Goal: Transaction & Acquisition: Subscribe to service/newsletter

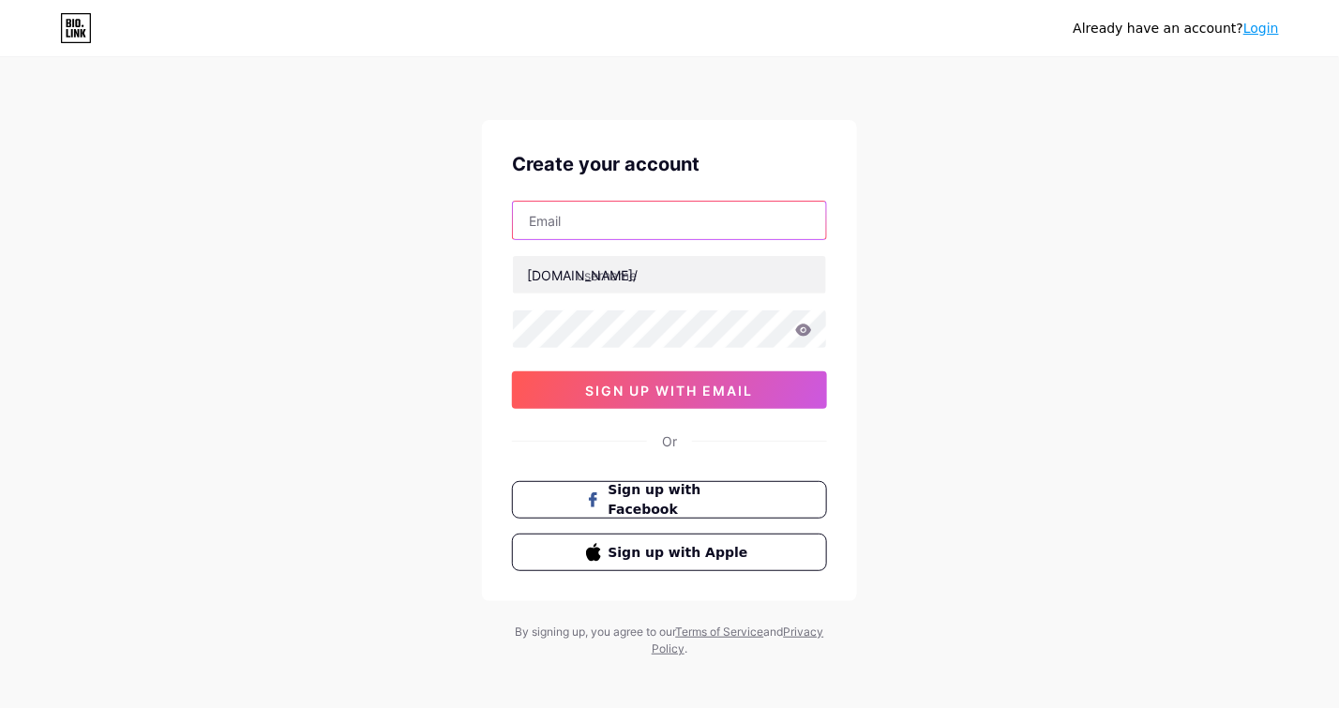
click at [585, 223] on input "text" at bounding box center [669, 221] width 313 height 38
type input "[EMAIL_ADDRESS][DOMAIN_NAME]"
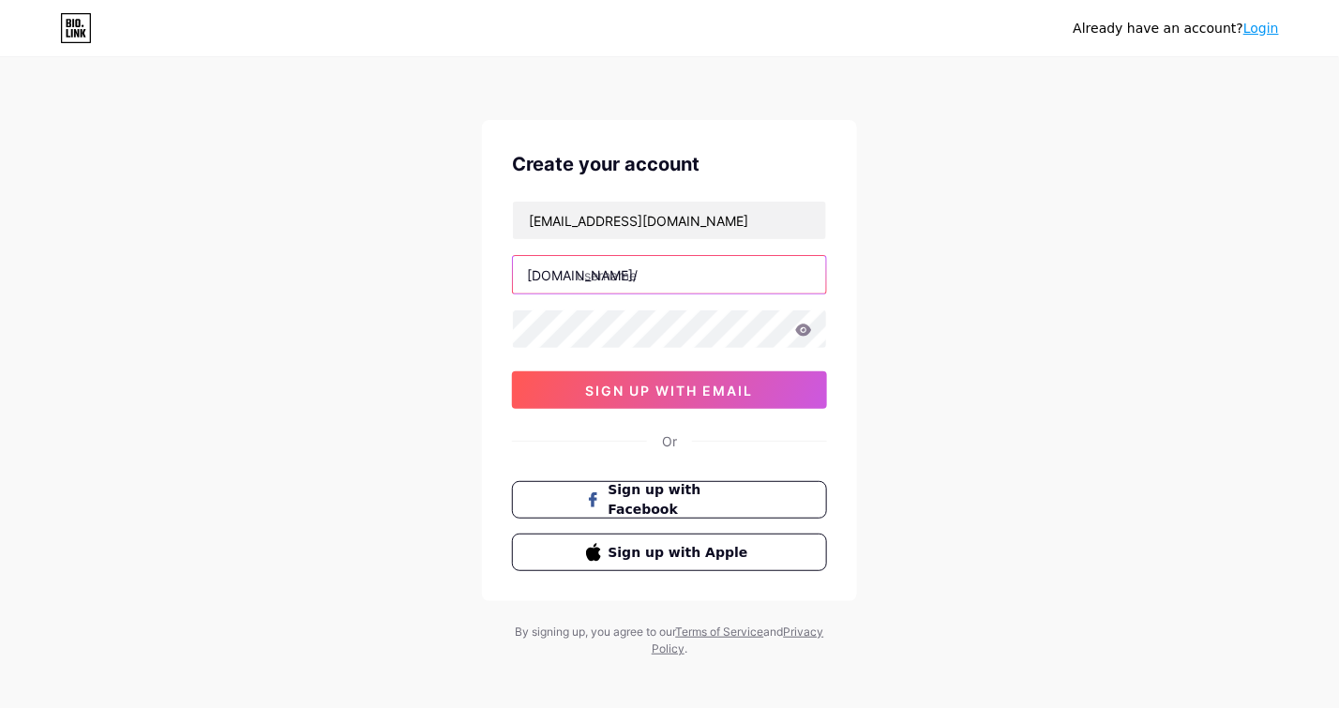
click at [627, 272] on input "text" at bounding box center [669, 275] width 313 height 38
click at [380, 459] on div "Already have an account? Login Create your account [EMAIL_ADDRESS][DOMAIN_NAME]…" at bounding box center [669, 358] width 1339 height 717
click at [616, 265] on input "text" at bounding box center [669, 275] width 313 height 38
paste input "dgebechra"
type input "dgebechra"
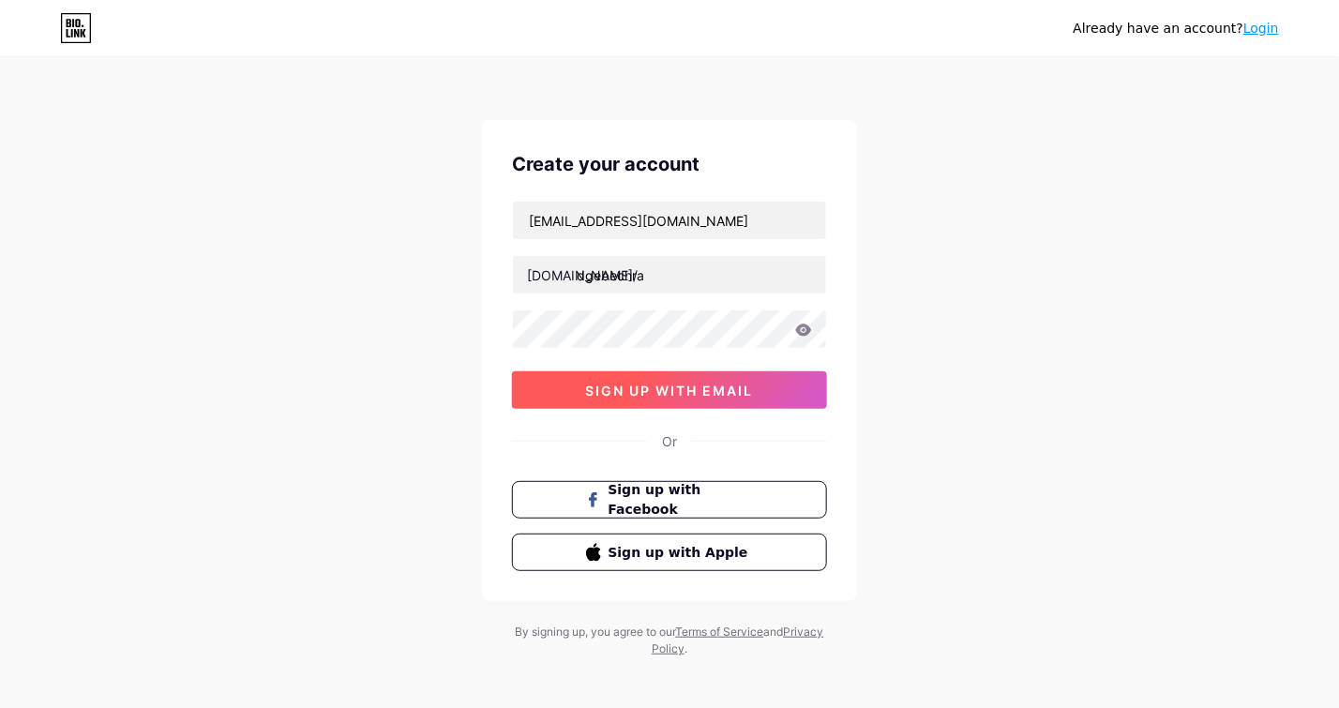
click at [647, 386] on span "sign up with email" at bounding box center [670, 391] width 168 height 16
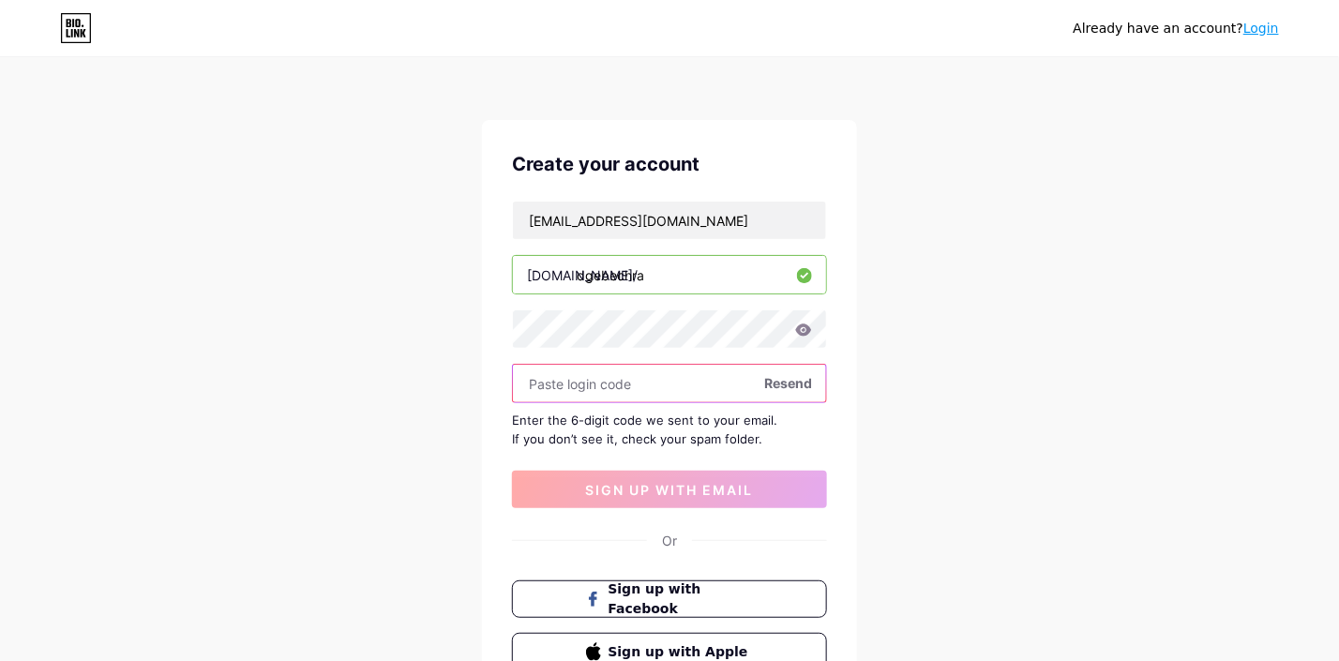
paste input "859949"
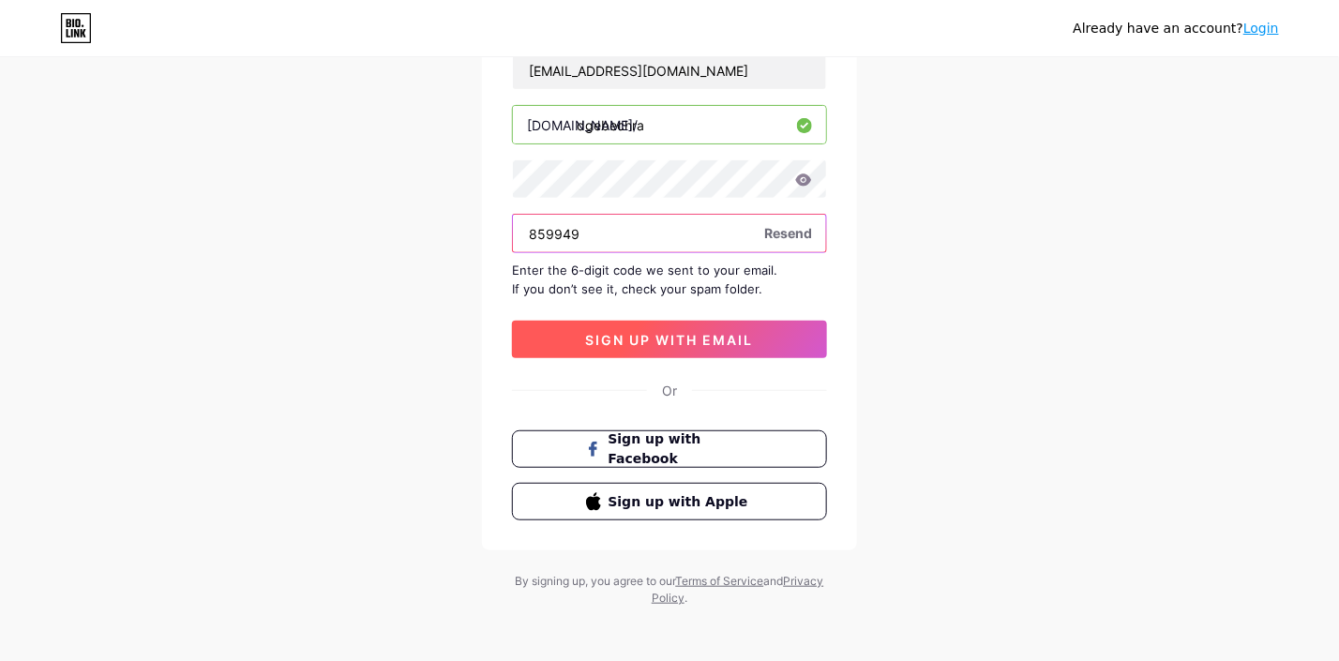
scroll to position [152, 0]
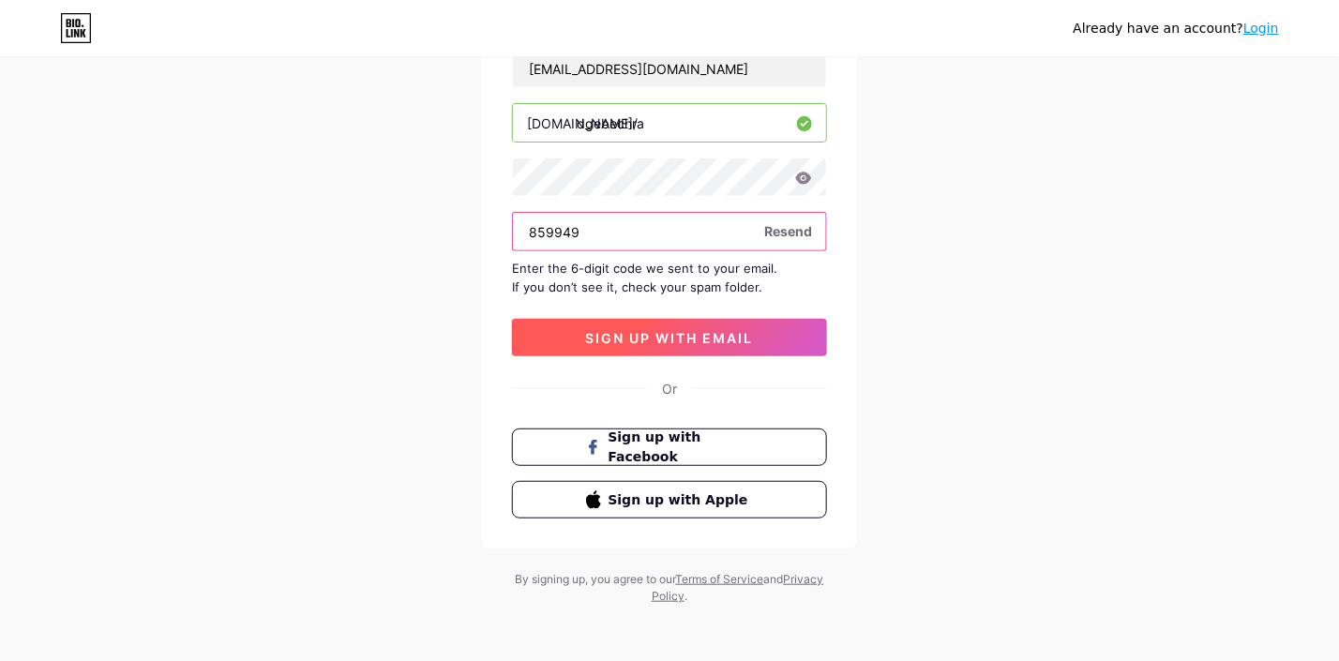
type input "859949"
click at [653, 334] on span "sign up with email" at bounding box center [670, 338] width 168 height 16
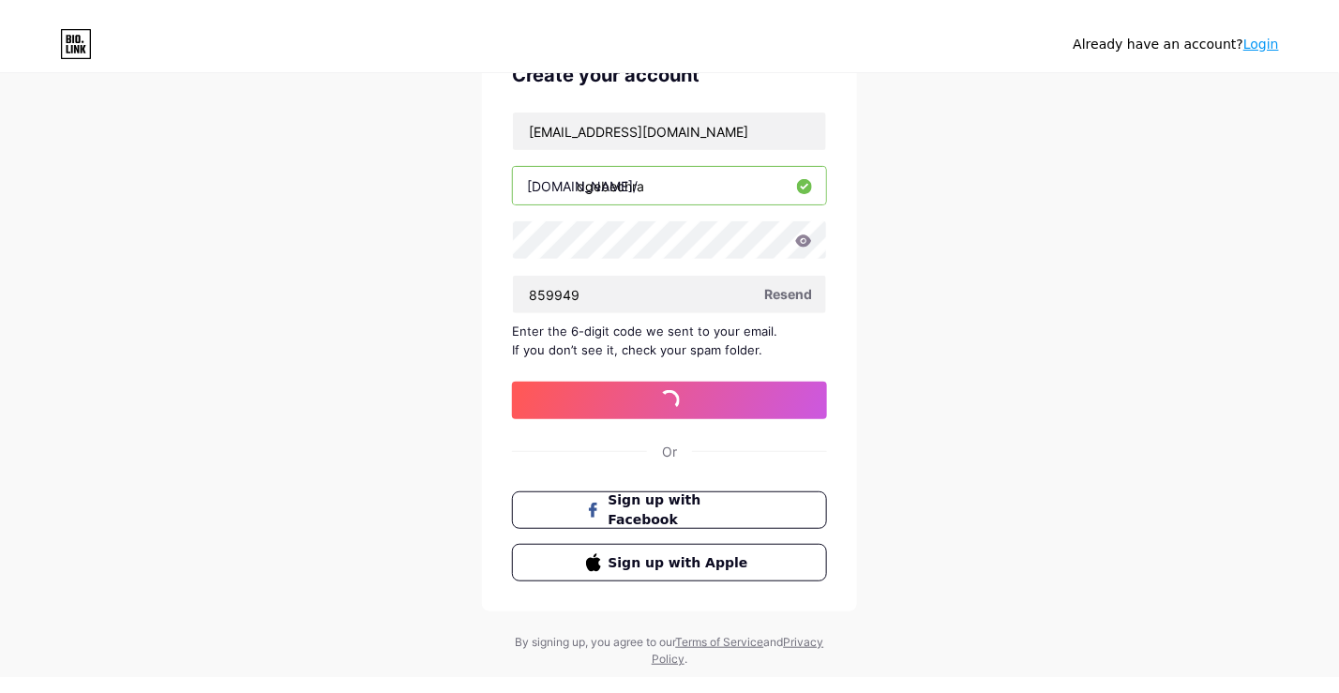
scroll to position [0, 0]
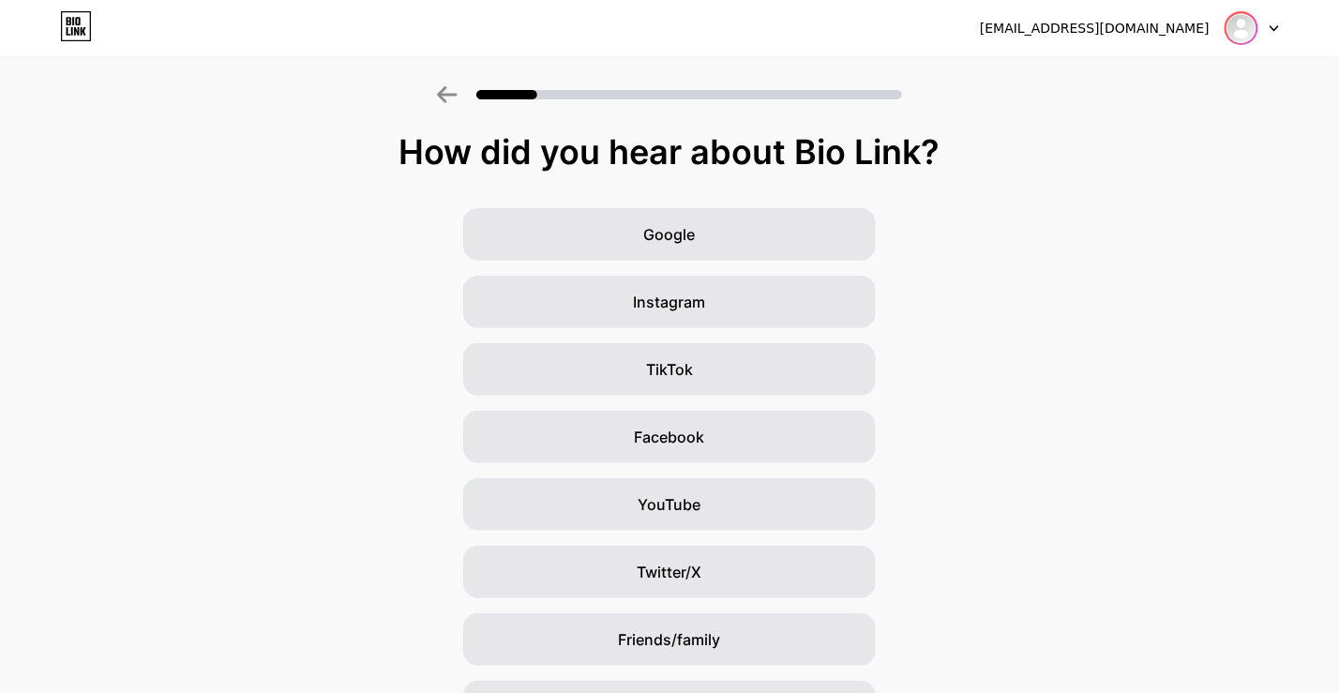
click at [1245, 23] on img at bounding box center [1242, 28] width 30 height 30
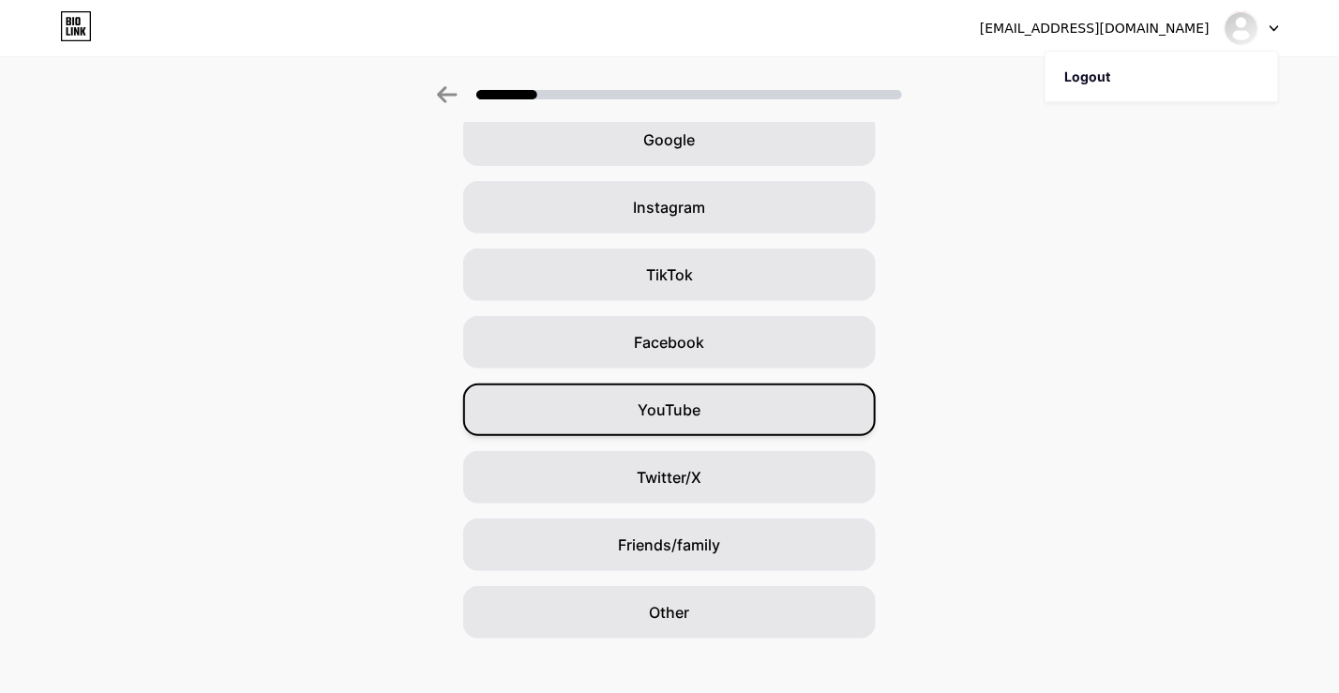
scroll to position [115, 0]
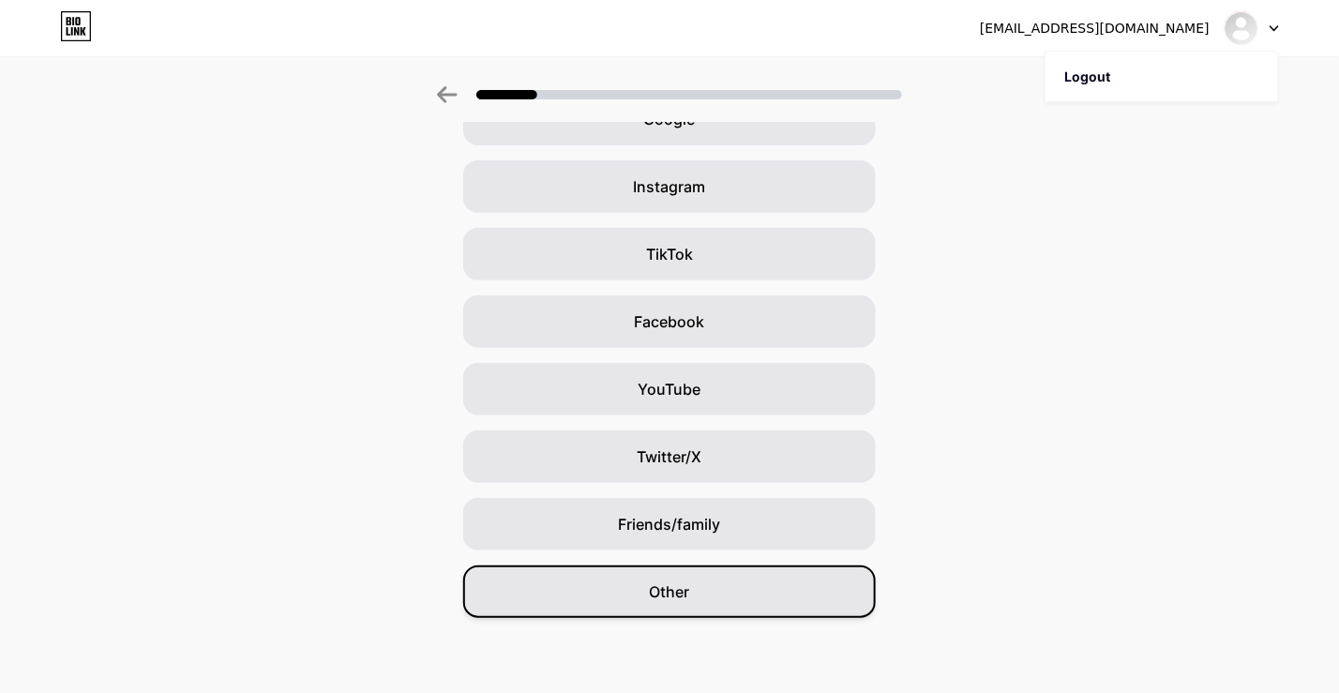
click at [686, 590] on span "Other" at bounding box center [670, 591] width 40 height 23
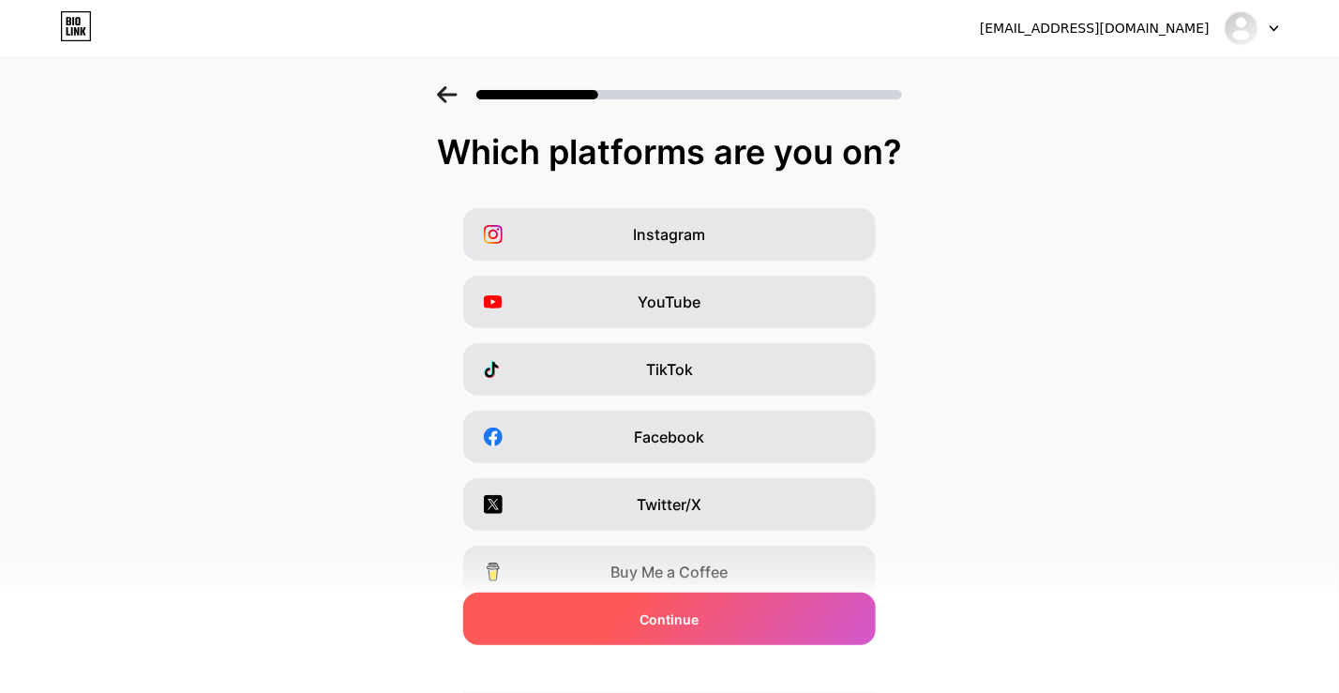
click at [700, 611] on span "Continue" at bounding box center [669, 620] width 59 height 20
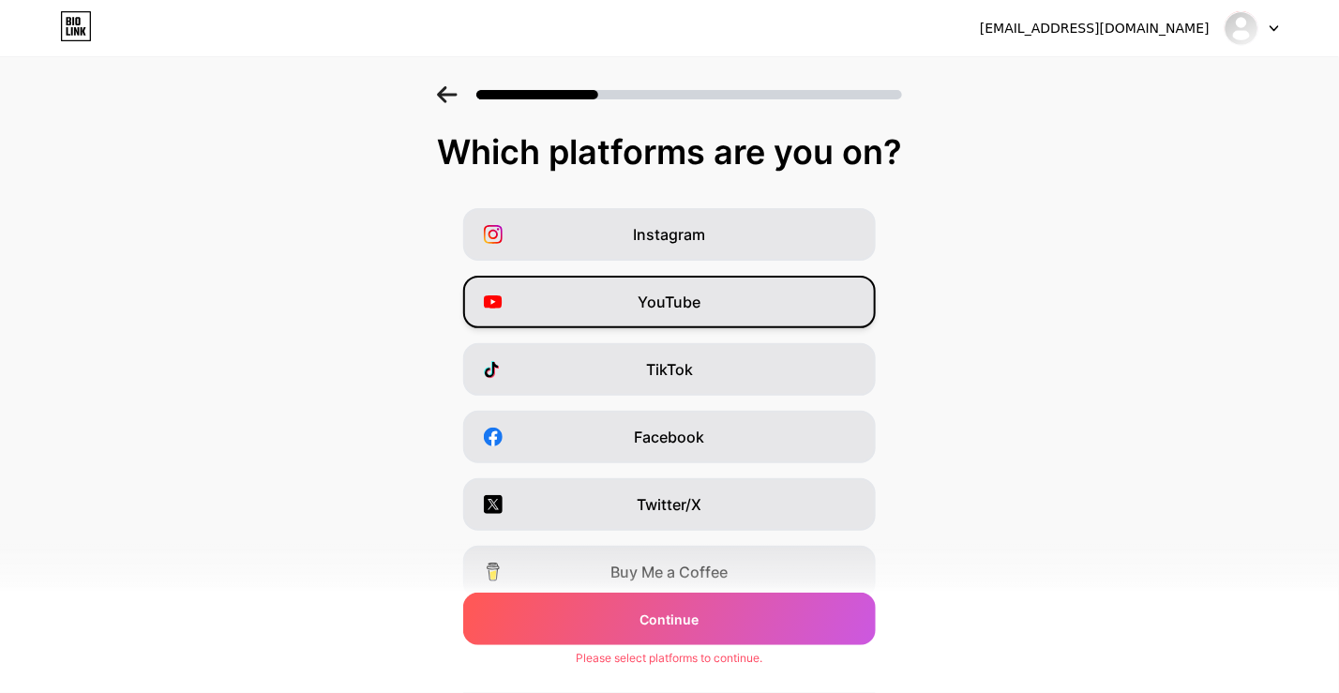
click at [721, 276] on div "YouTube" at bounding box center [669, 302] width 413 height 53
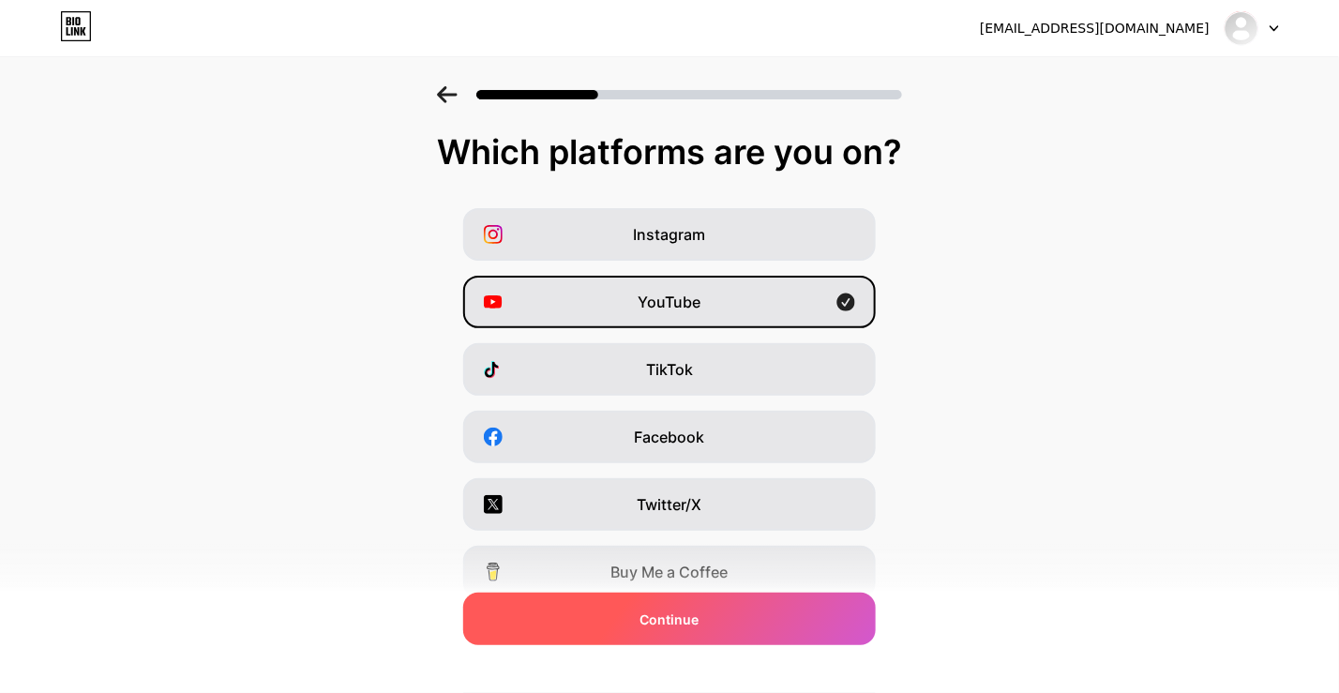
click at [675, 622] on span "Continue" at bounding box center [669, 620] width 59 height 20
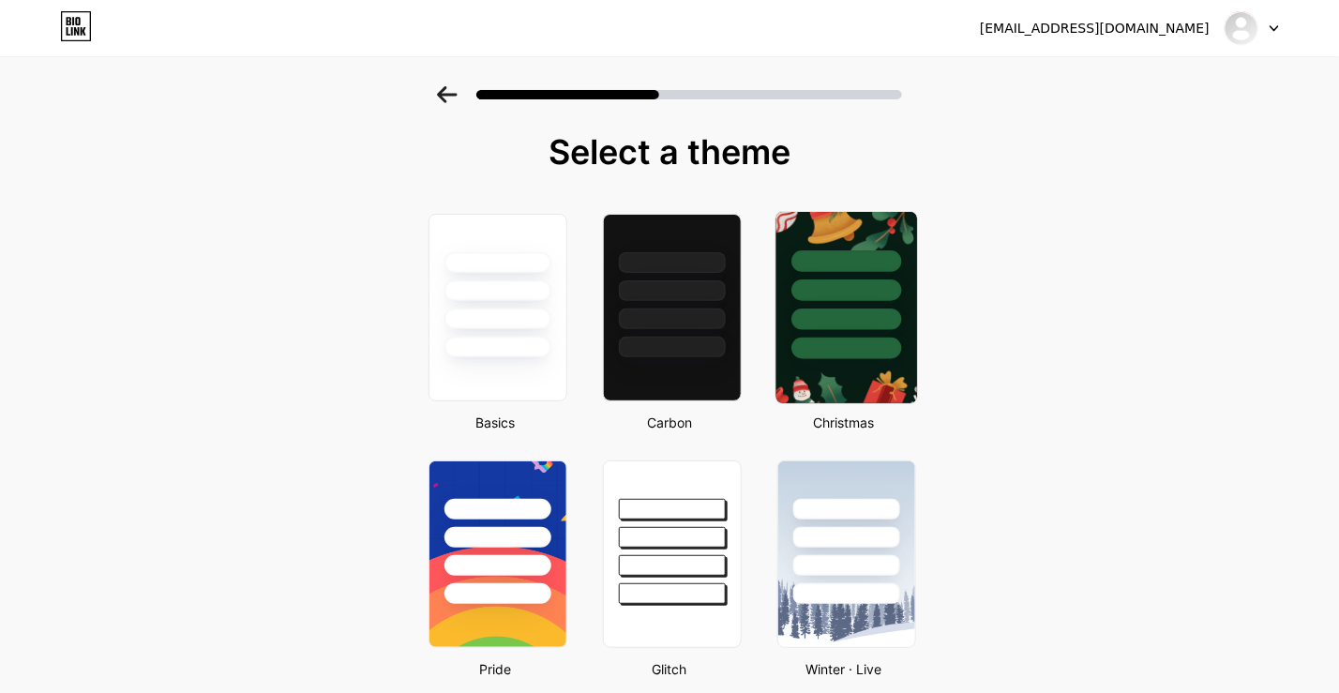
click at [841, 336] on div at bounding box center [846, 285] width 141 height 147
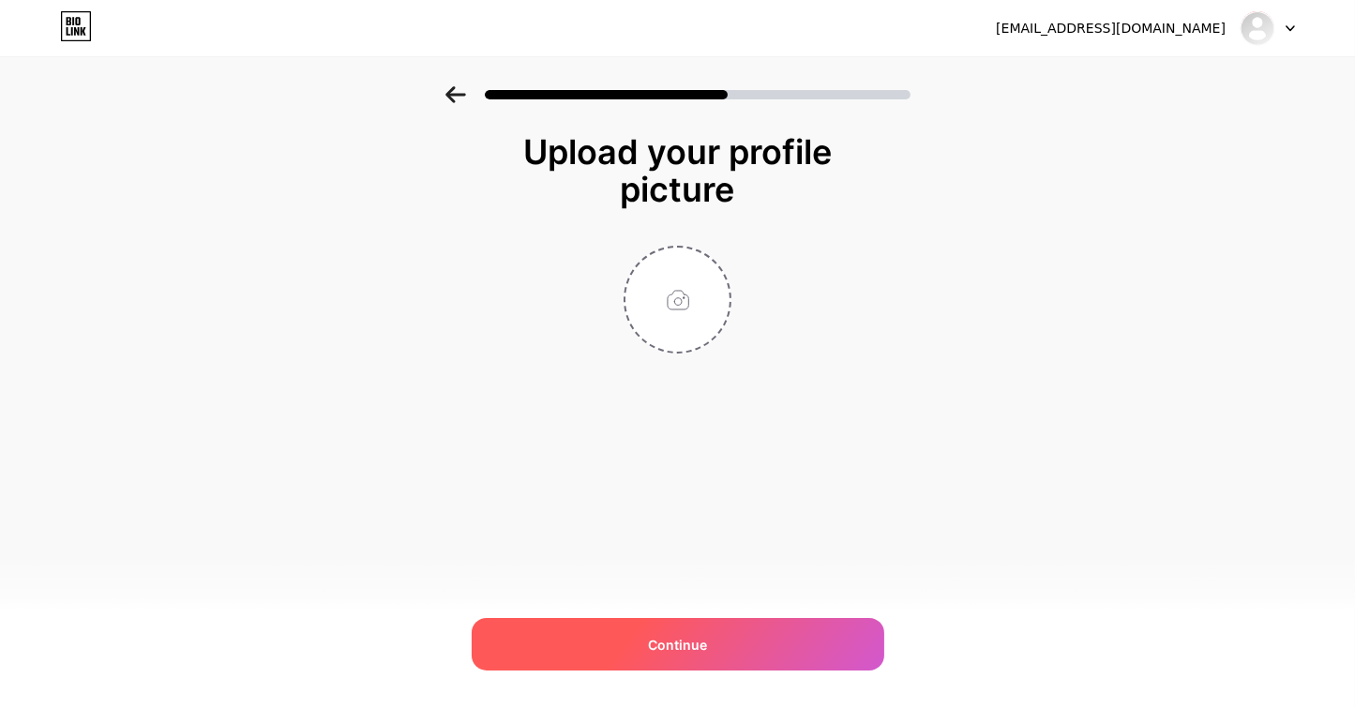
click at [700, 639] on span "Continue" at bounding box center [677, 645] width 59 height 20
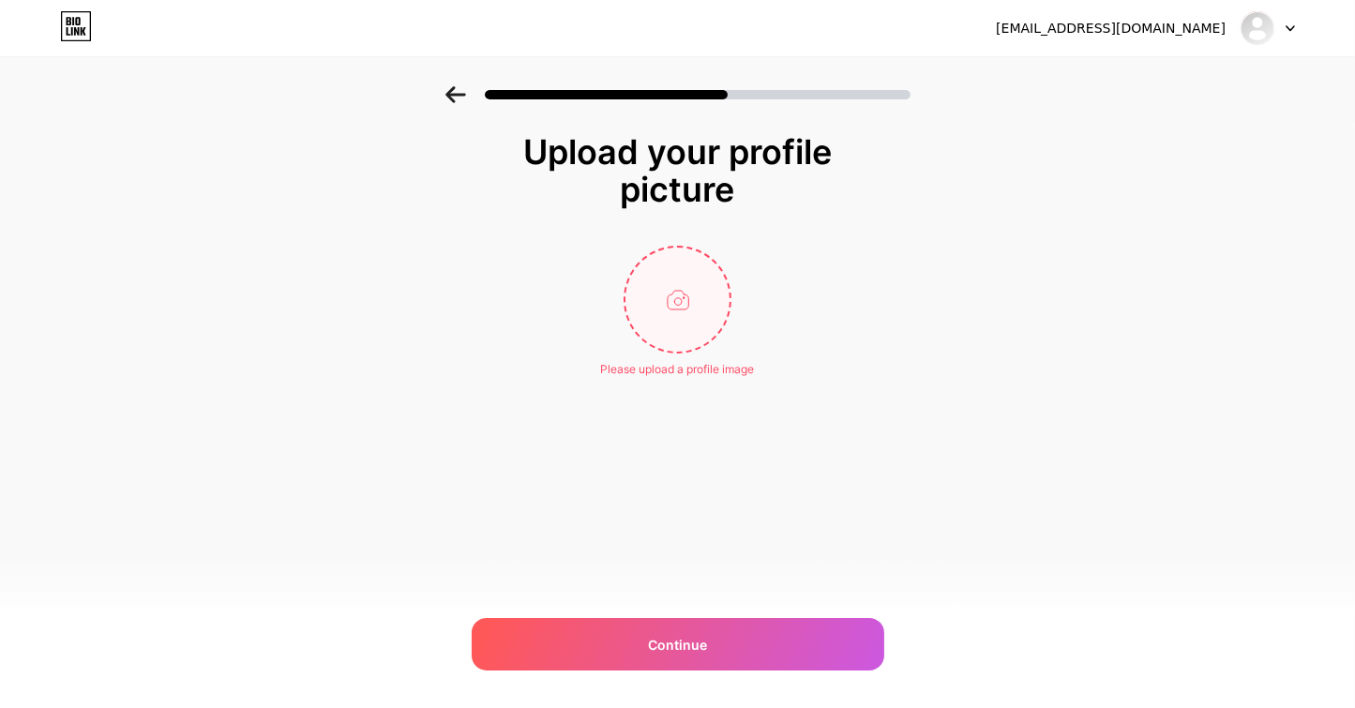
click at [685, 294] on input "file" at bounding box center [677, 300] width 104 height 104
type input "C:\fakepath\123.png"
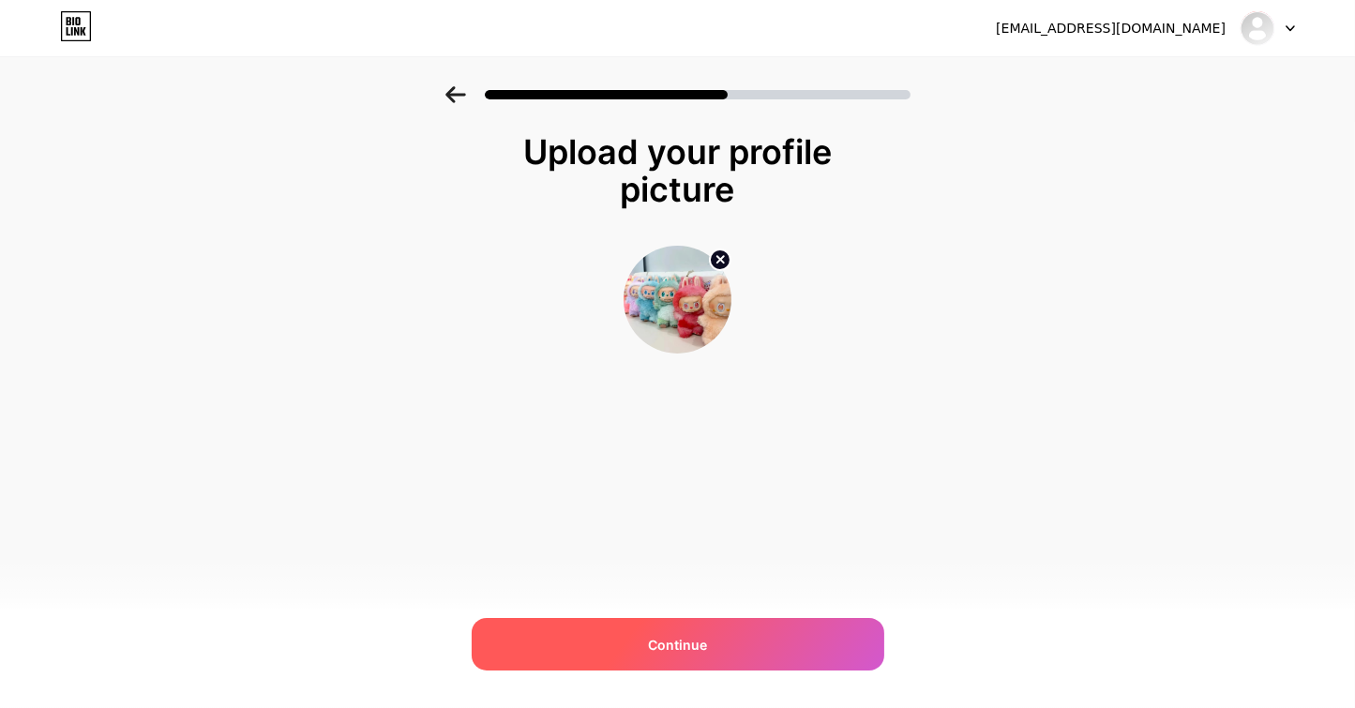
click at [695, 642] on span "Continue" at bounding box center [677, 645] width 59 height 20
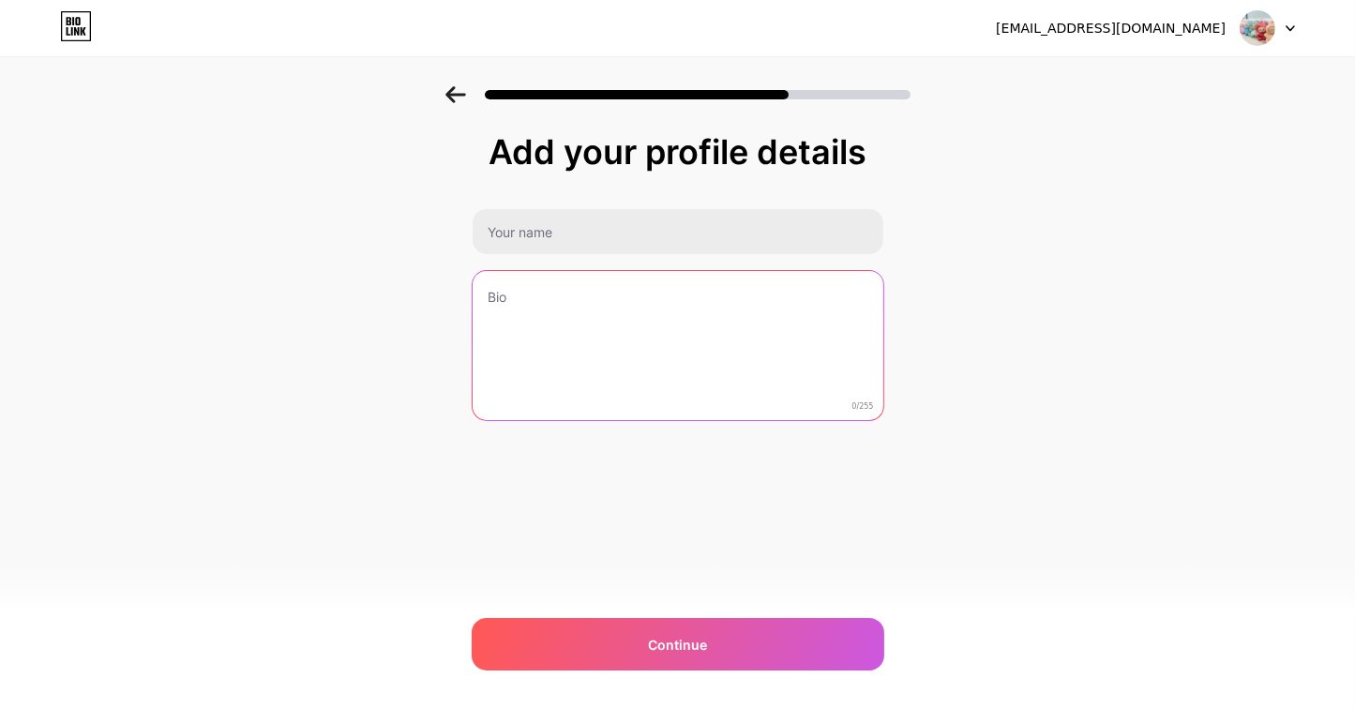
click at [568, 340] on textarea at bounding box center [678, 346] width 411 height 151
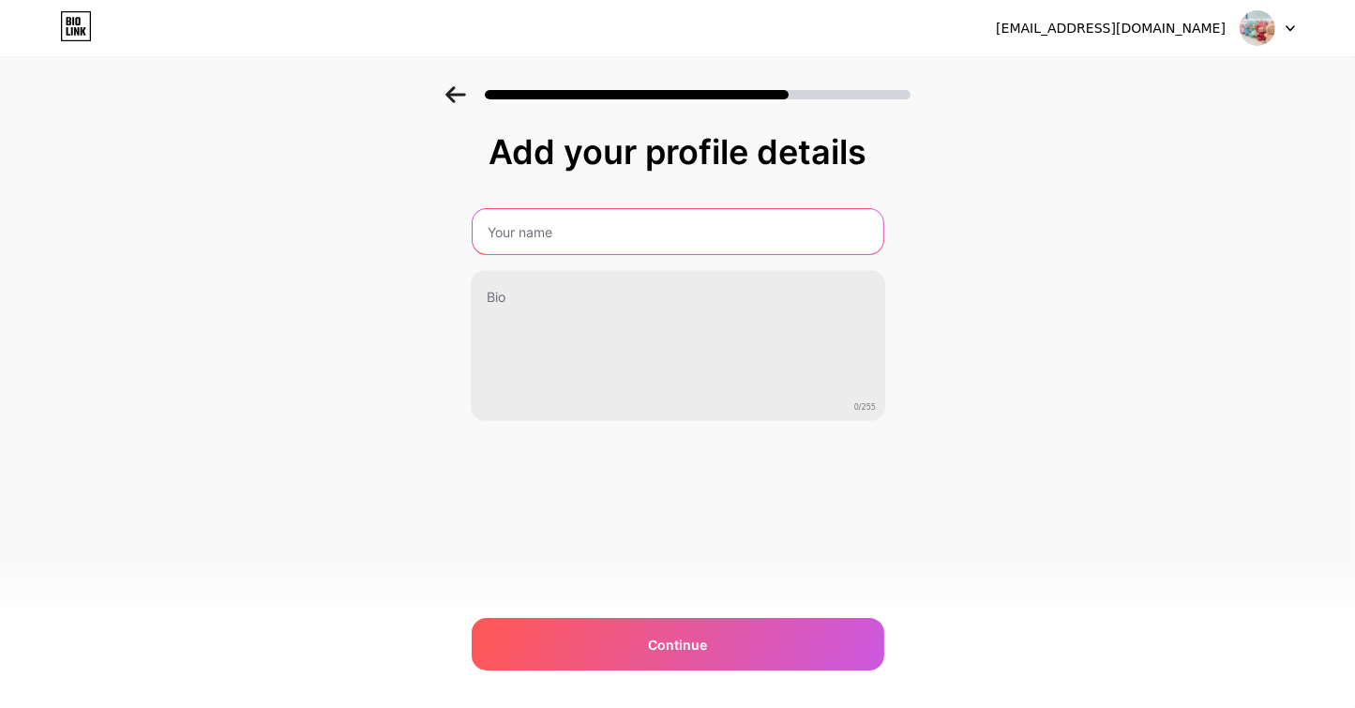
click at [532, 224] on input "text" at bounding box center [678, 231] width 411 height 45
type input "dgebechra"
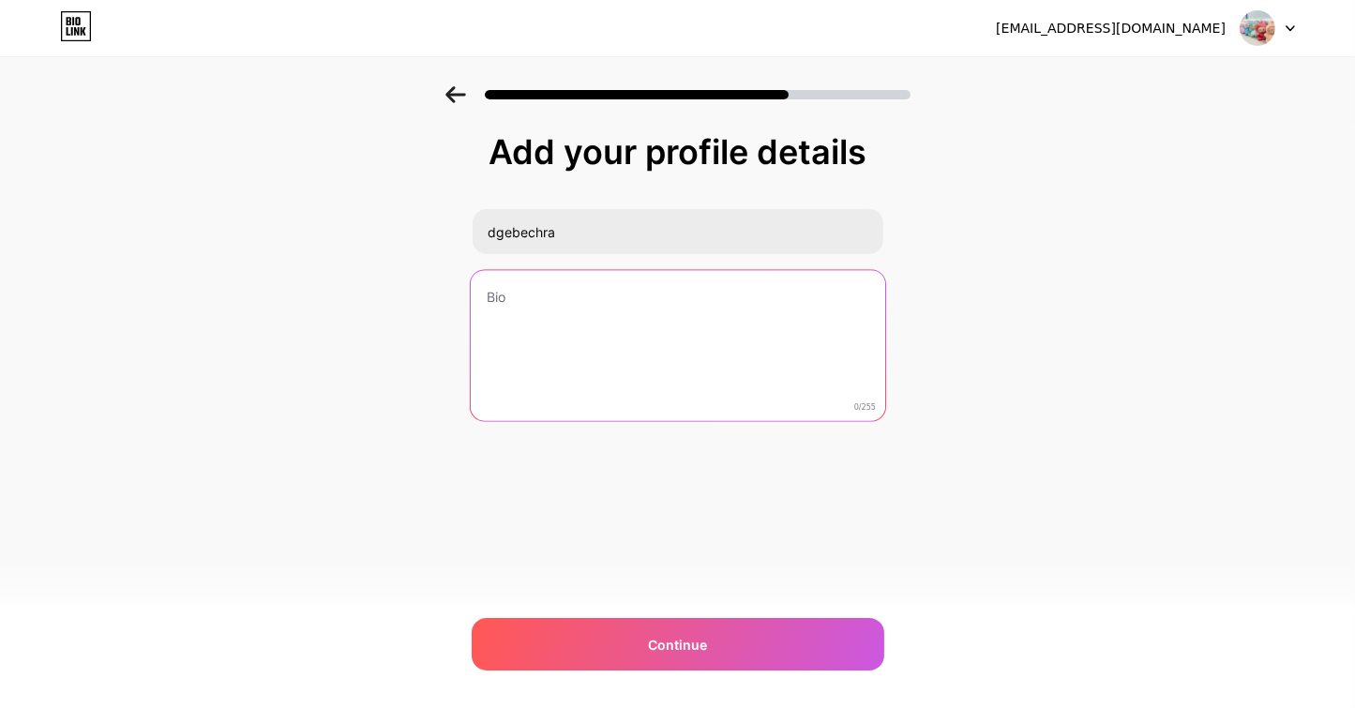
click at [577, 350] on textarea at bounding box center [677, 346] width 414 height 153
paste textarea "Geschenke mit Musik: Kühlschrankmagnet mit Musik | Fridgebeatsde https://fridge…"
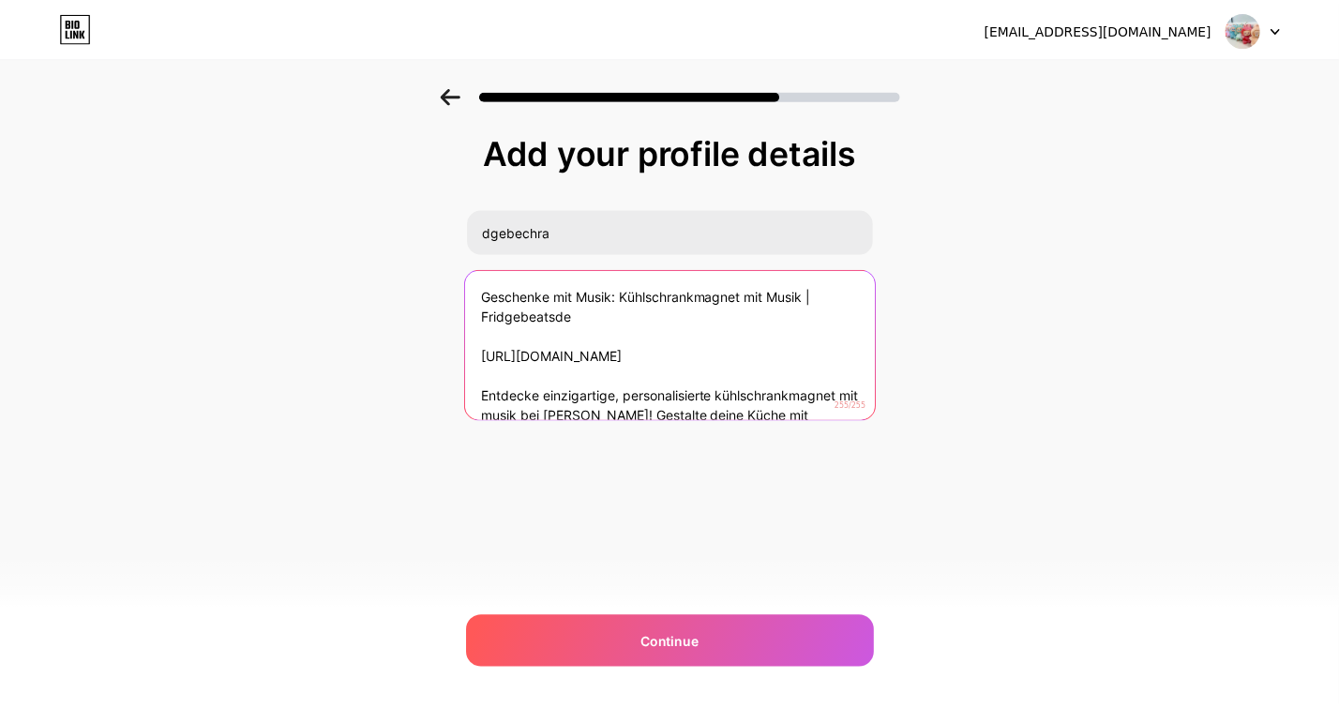
scroll to position [21, 0]
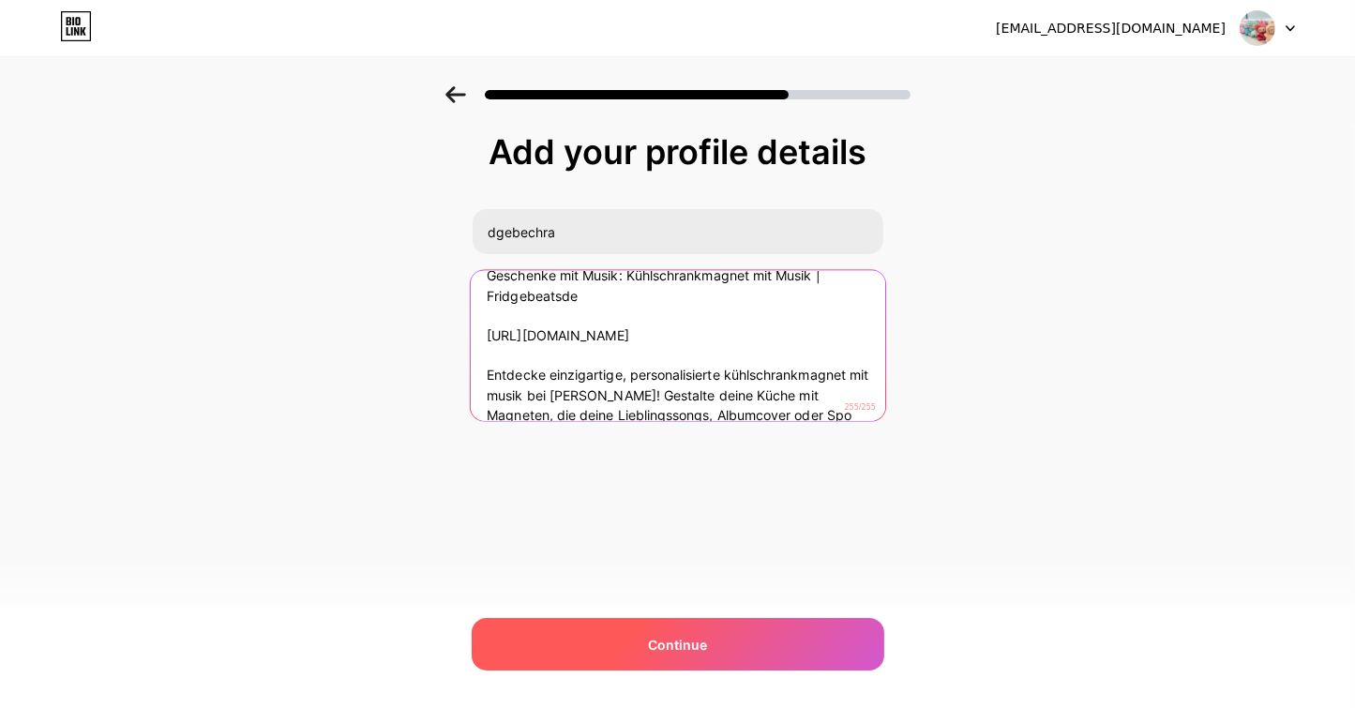
type textarea "Geschenke mit Musik: Kühlschrankmagnet mit Musik | Fridgebeatsde https://fridge…"
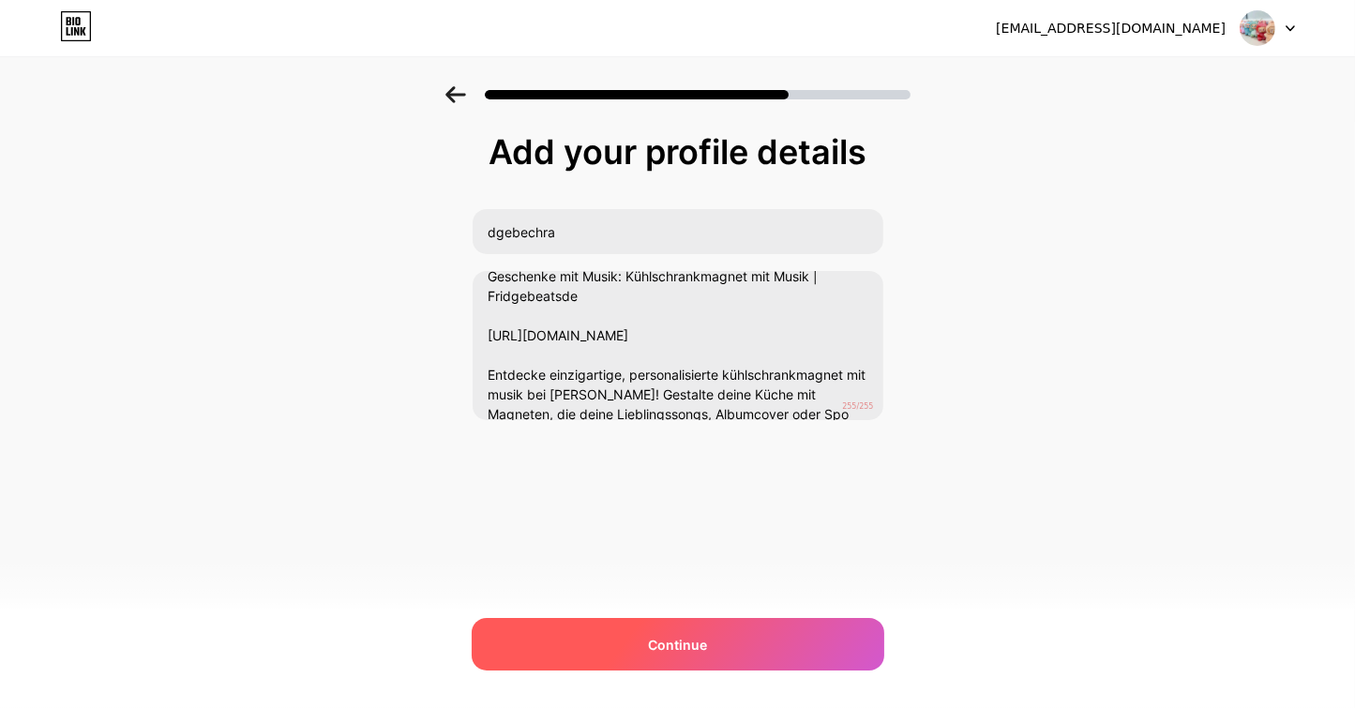
click at [711, 636] on div "Continue" at bounding box center [678, 644] width 413 height 53
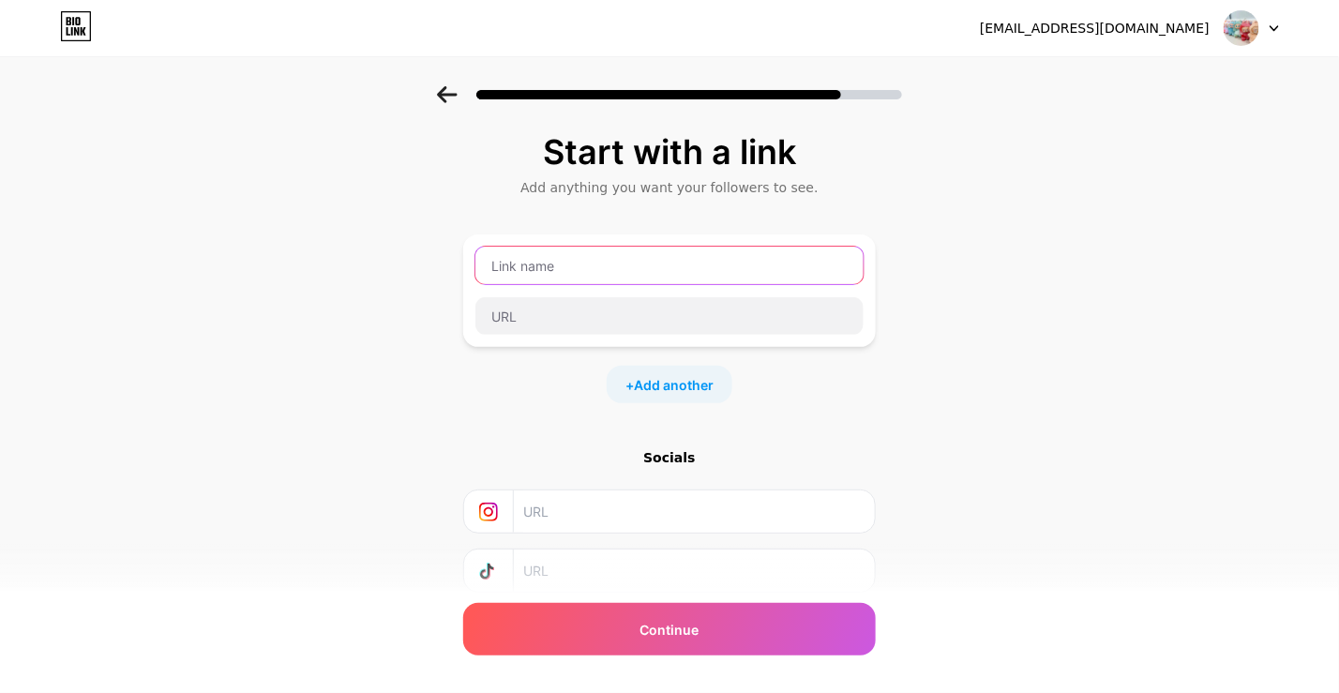
click at [559, 263] on input "text" at bounding box center [669, 266] width 388 height 38
paste input "Kühlschrankmagnet mit Musik"
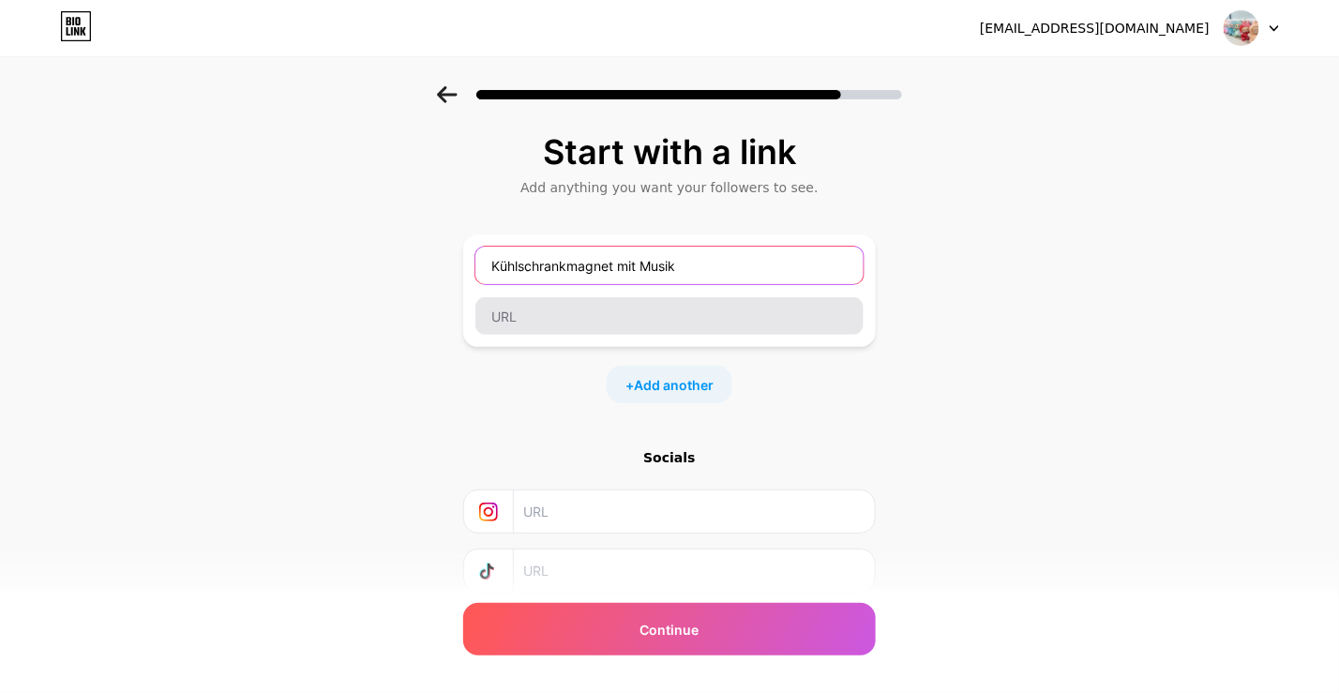
type input "Kühlschrankmagnet mit Musik"
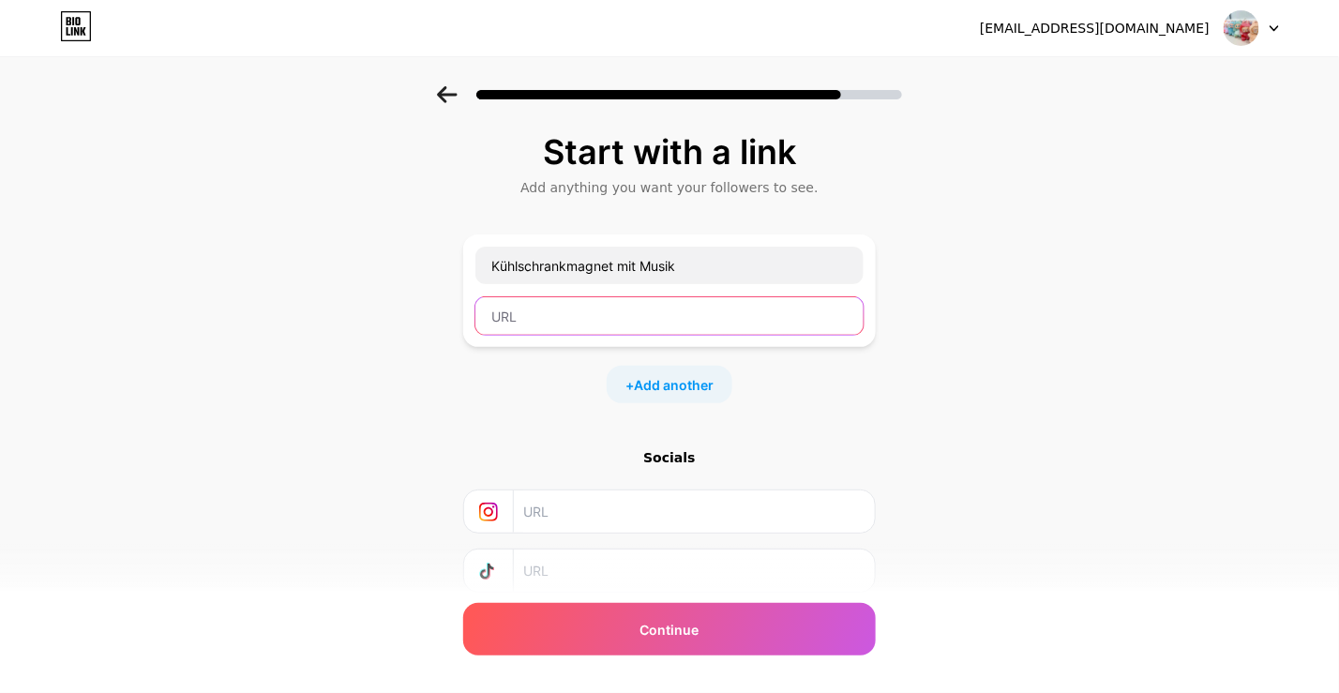
click at [530, 317] on input "text" at bounding box center [669, 316] width 388 height 38
paste input "https://fridgebeats.de/"
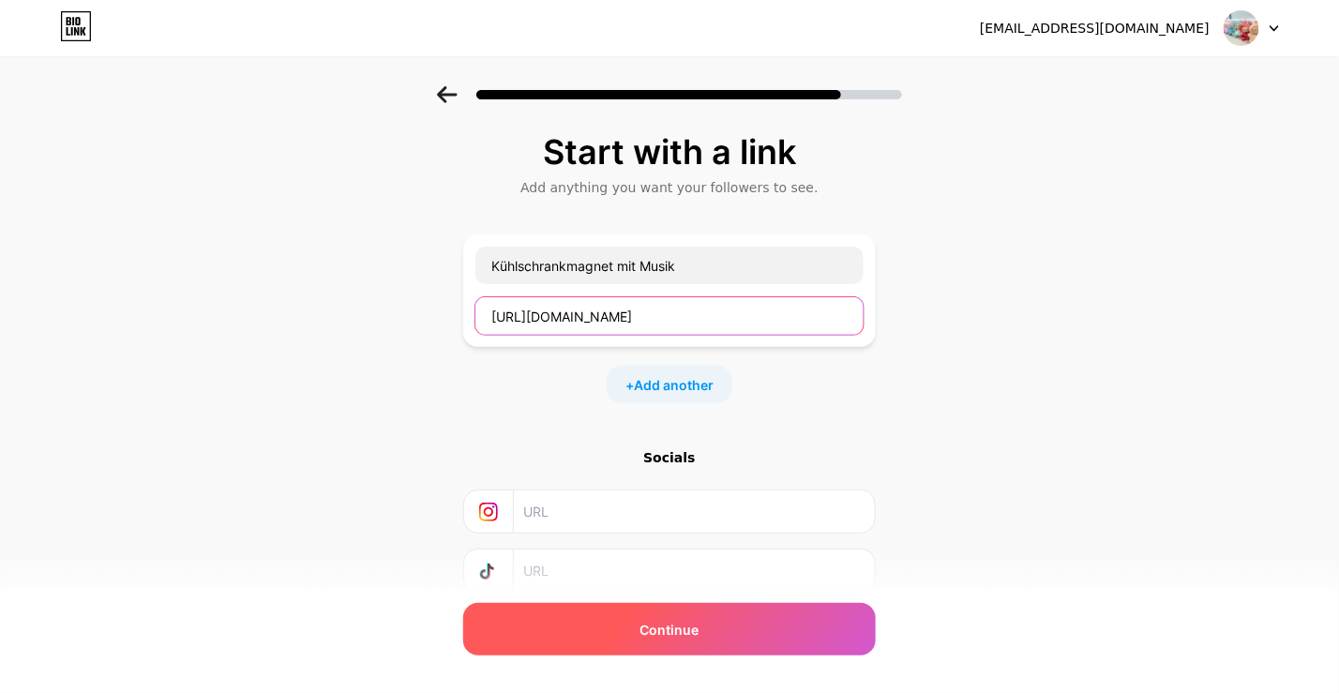
type input "https://fridgebeats.de/"
click at [625, 623] on div "Continue" at bounding box center [669, 629] width 413 height 53
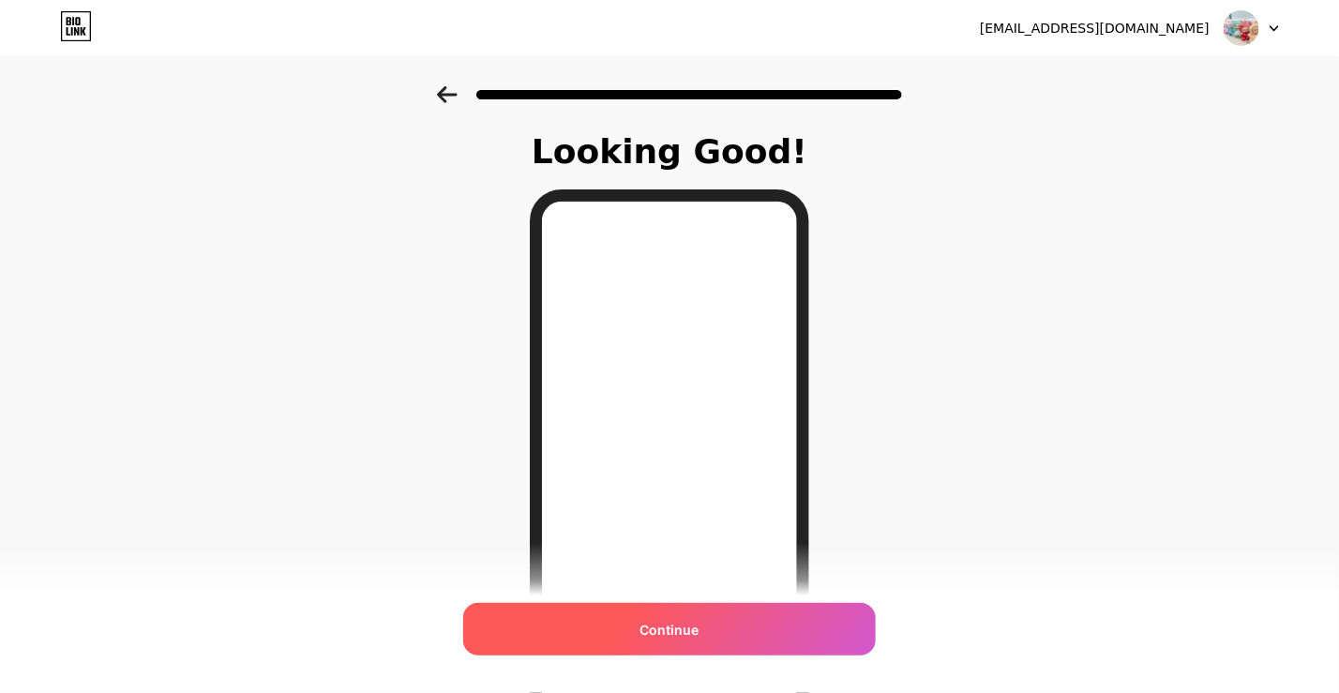
click at [655, 630] on span "Continue" at bounding box center [669, 630] width 59 height 20
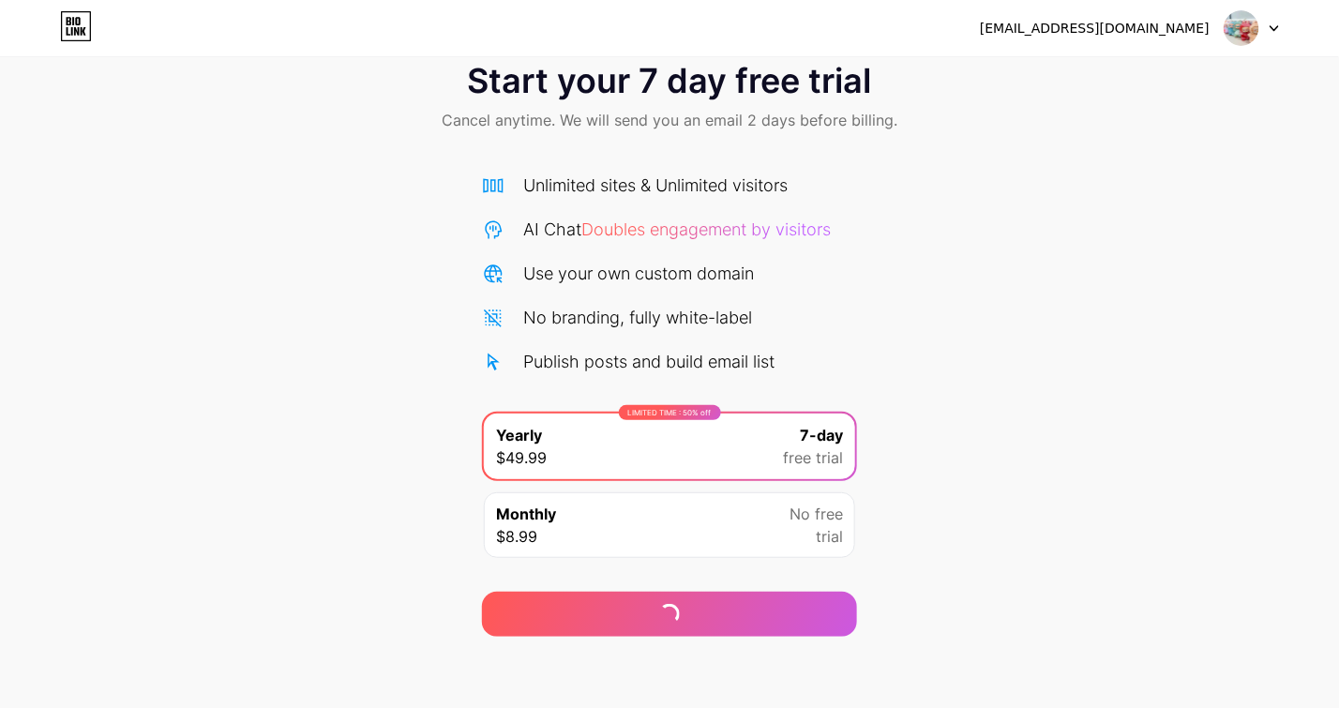
scroll to position [45, 0]
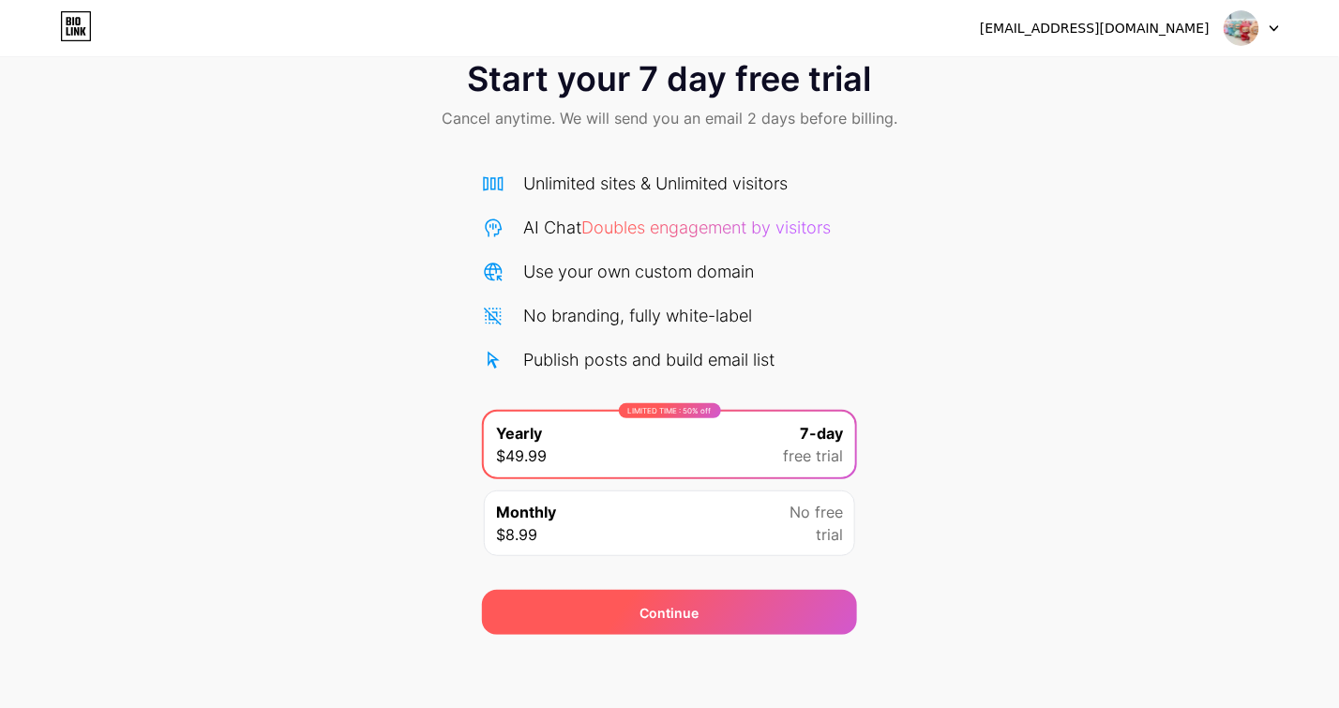
click at [685, 603] on div "Continue" at bounding box center [669, 613] width 59 height 20
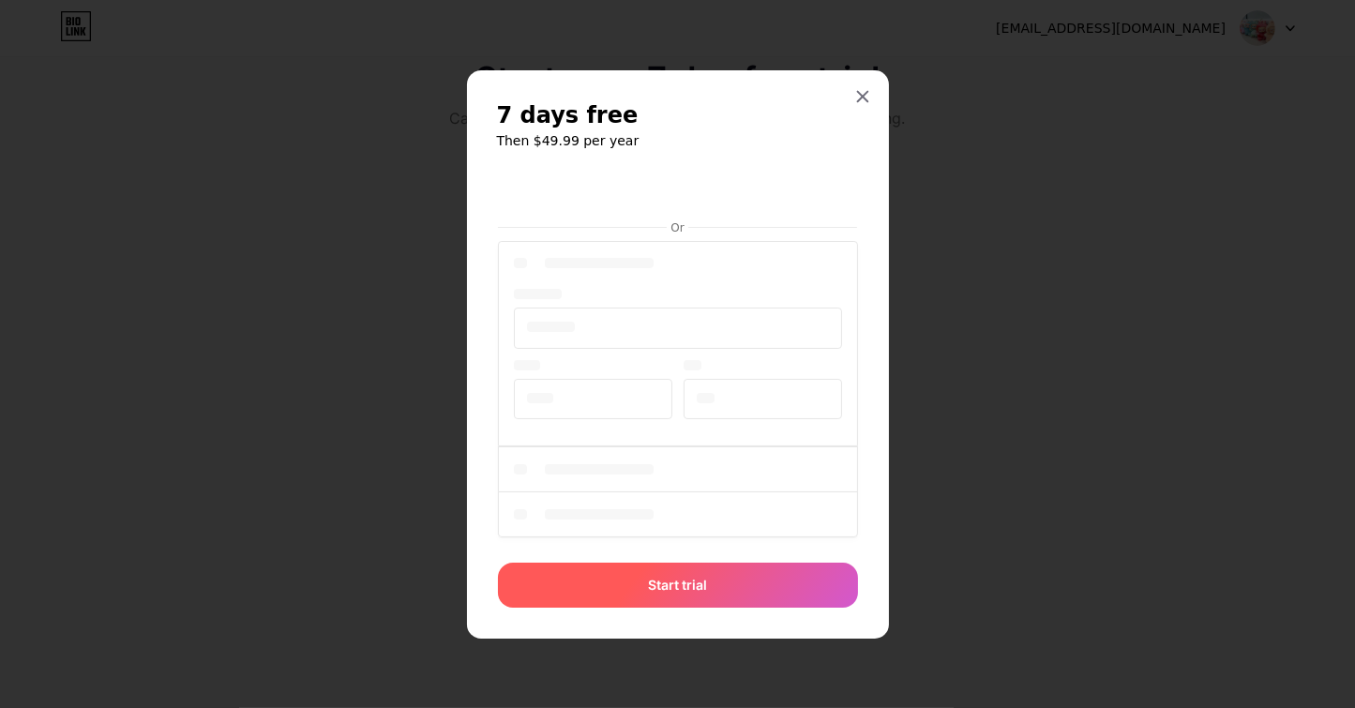
click at [683, 581] on span "Start trial" at bounding box center [677, 585] width 59 height 20
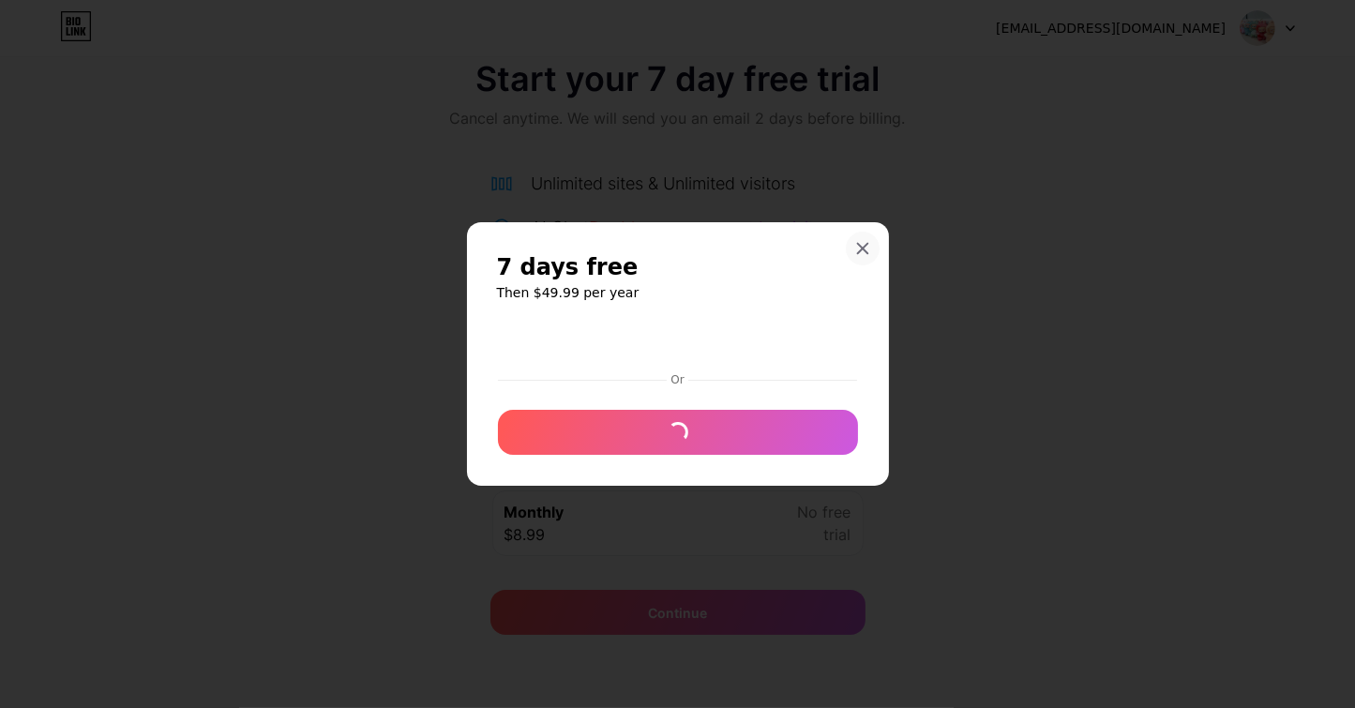
click at [864, 248] on icon at bounding box center [862, 248] width 15 height 15
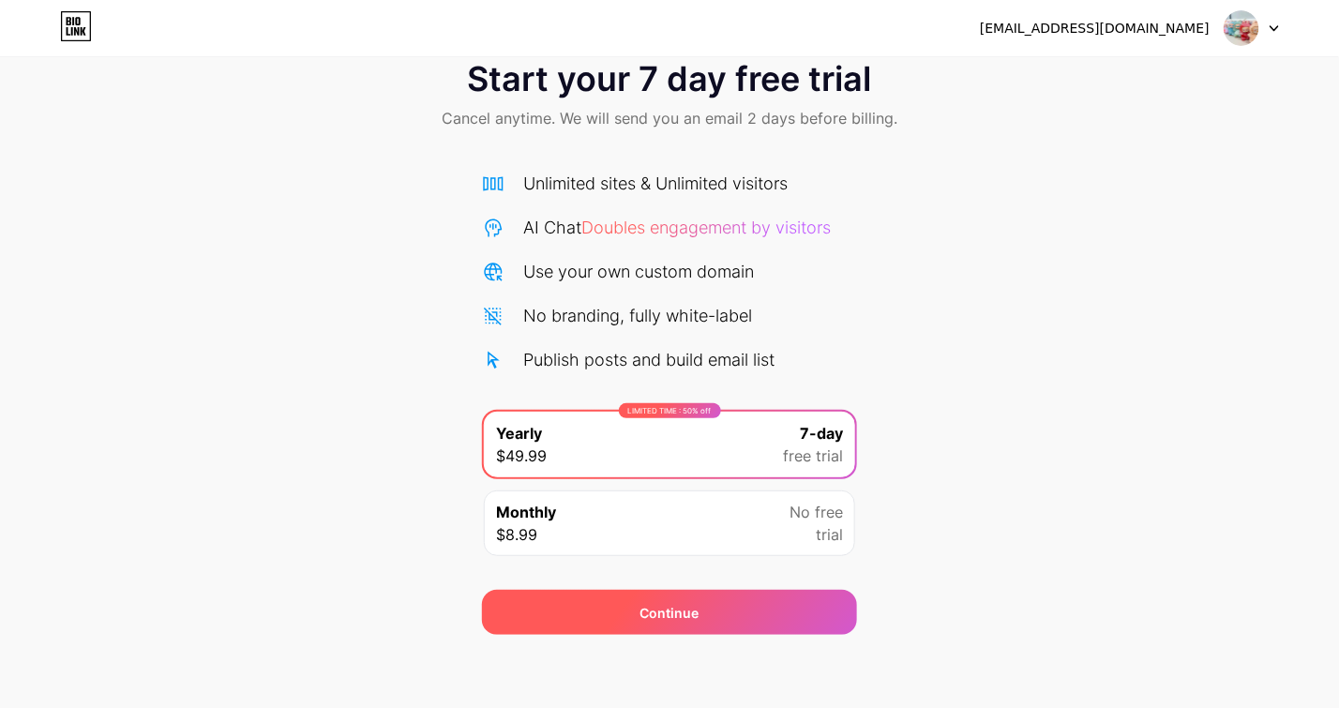
click at [663, 610] on div "Continue" at bounding box center [669, 613] width 59 height 20
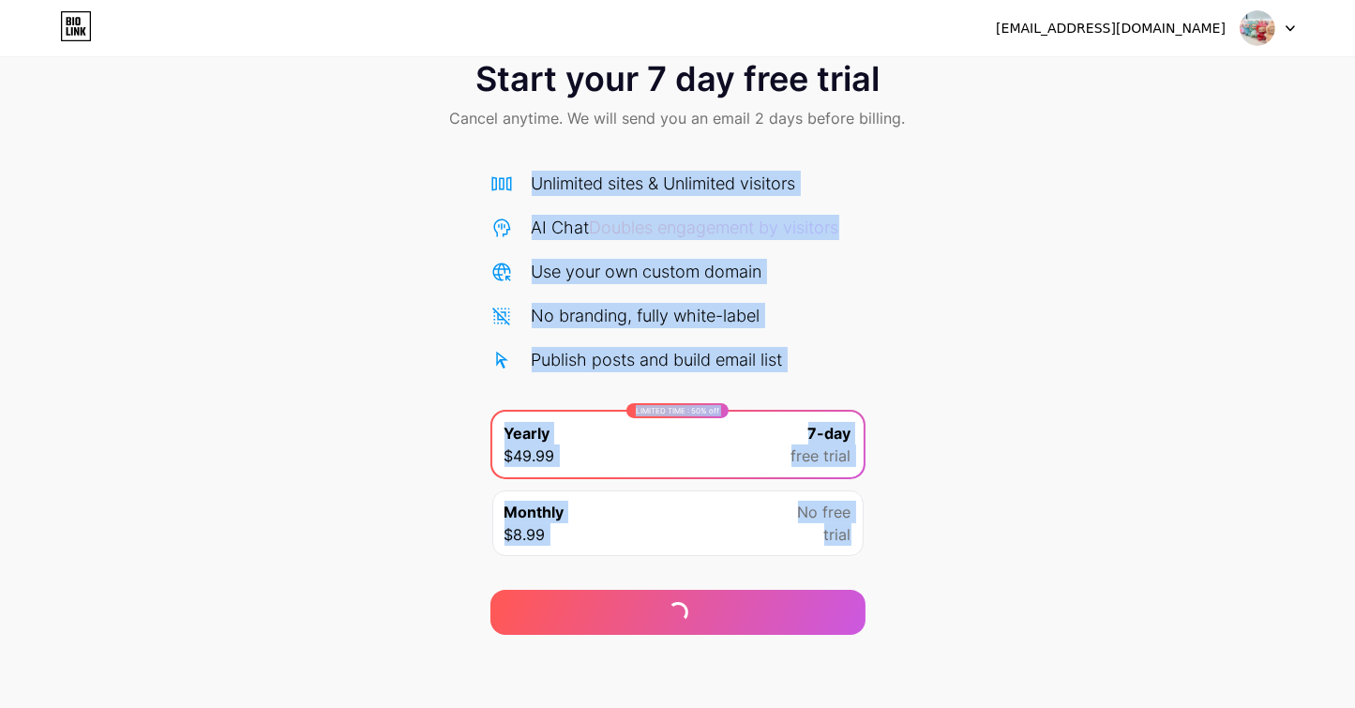
drag, startPoint x: 661, startPoint y: 610, endPoint x: 1220, endPoint y: 110, distance: 749.8
click at [1219, 120] on div "Start your 7 day free trial Cancel anytime. We will send you an email 2 days be…" at bounding box center [677, 338] width 1355 height 594
click at [1081, 155] on div "Start your 7 day free trial Cancel anytime. We will send you an email 2 days be…" at bounding box center [677, 338] width 1355 height 594
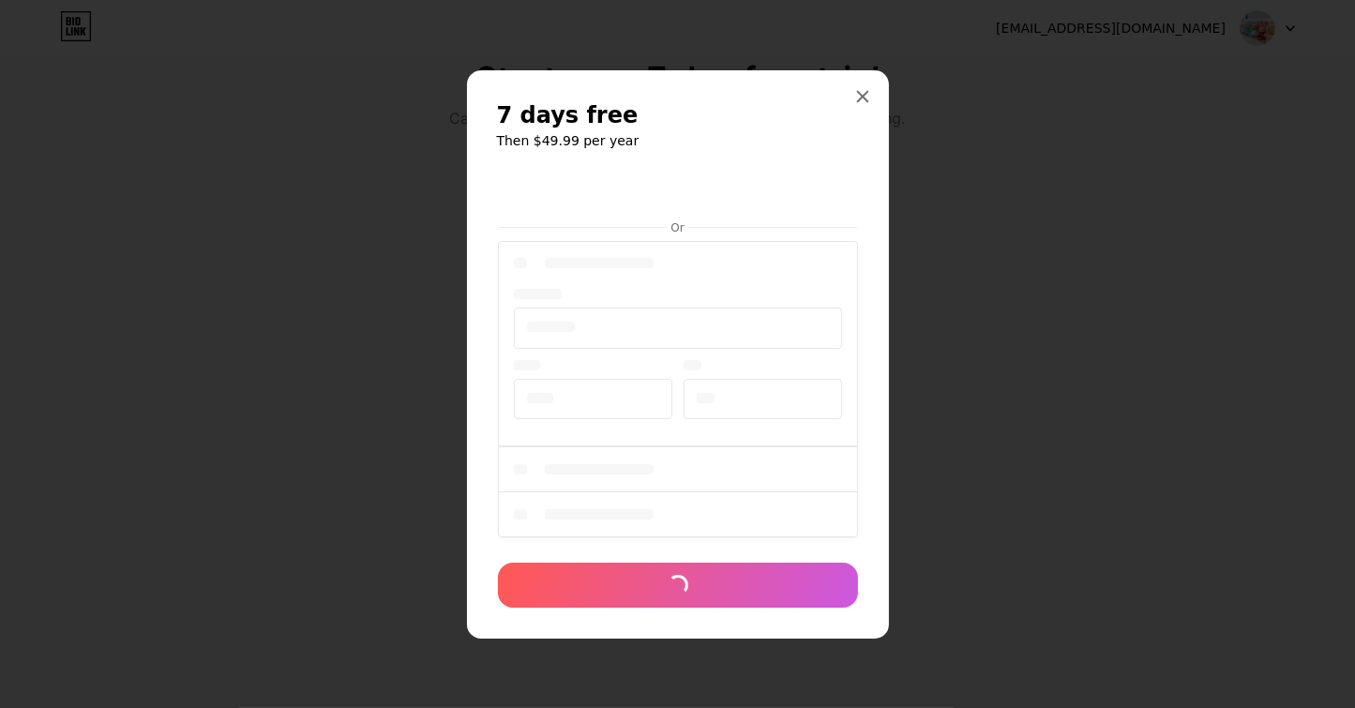
click at [1255, 31] on div at bounding box center [677, 354] width 1355 height 708
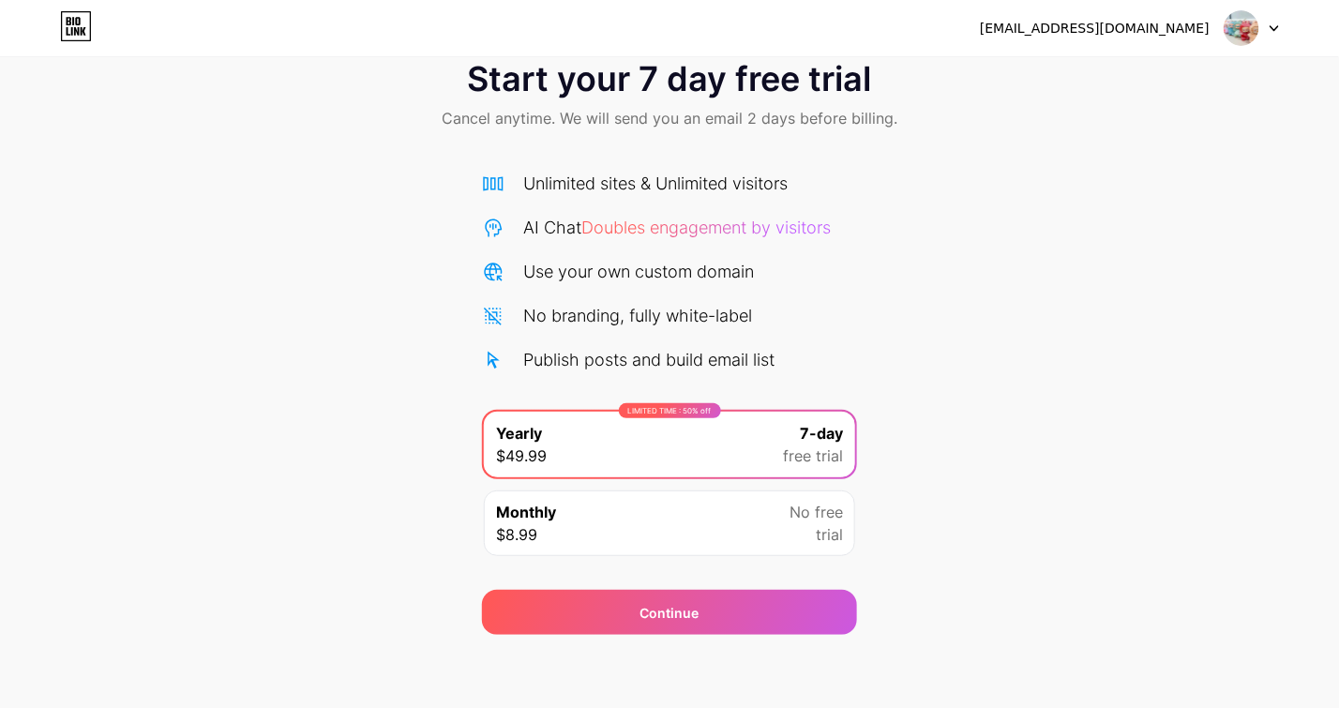
click at [1255, 31] on img at bounding box center [1242, 28] width 36 height 36
click at [1242, 21] on img at bounding box center [1242, 28] width 36 height 36
click at [81, 24] on icon at bounding box center [76, 26] width 32 height 30
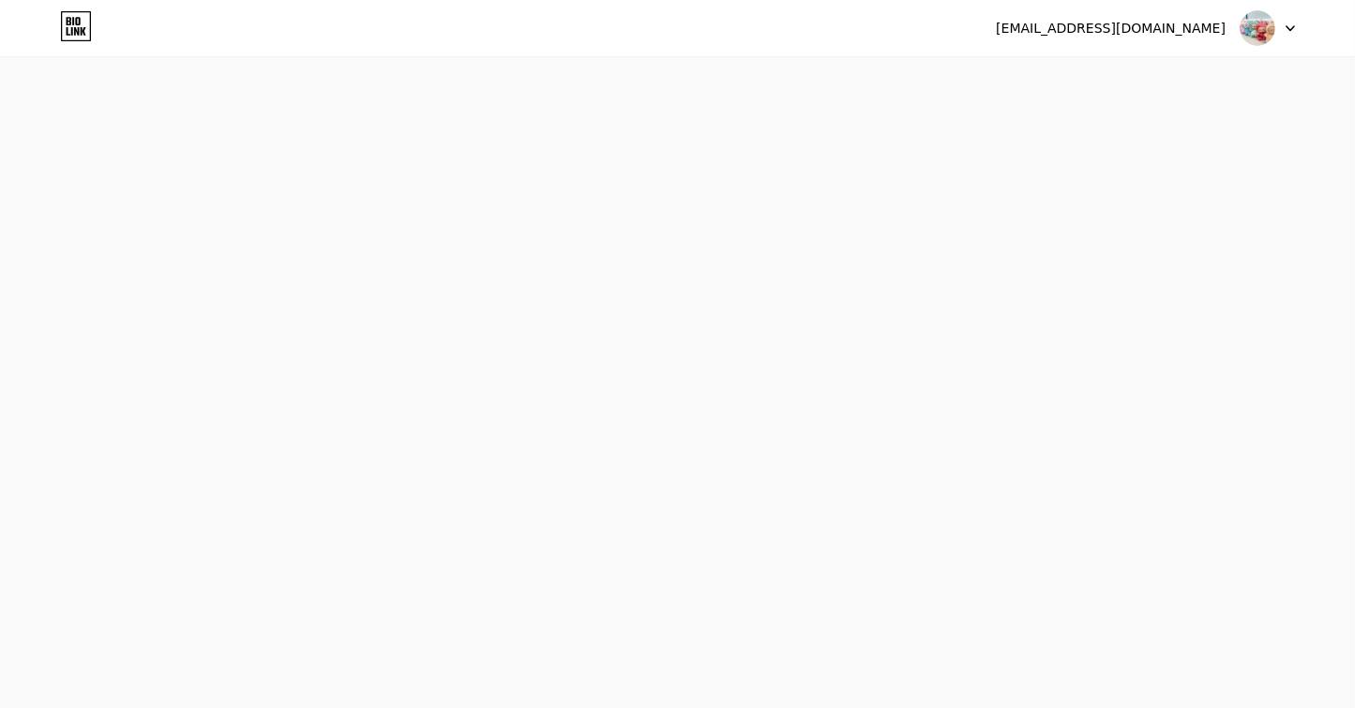
click at [1248, 27] on img at bounding box center [1258, 28] width 36 height 36
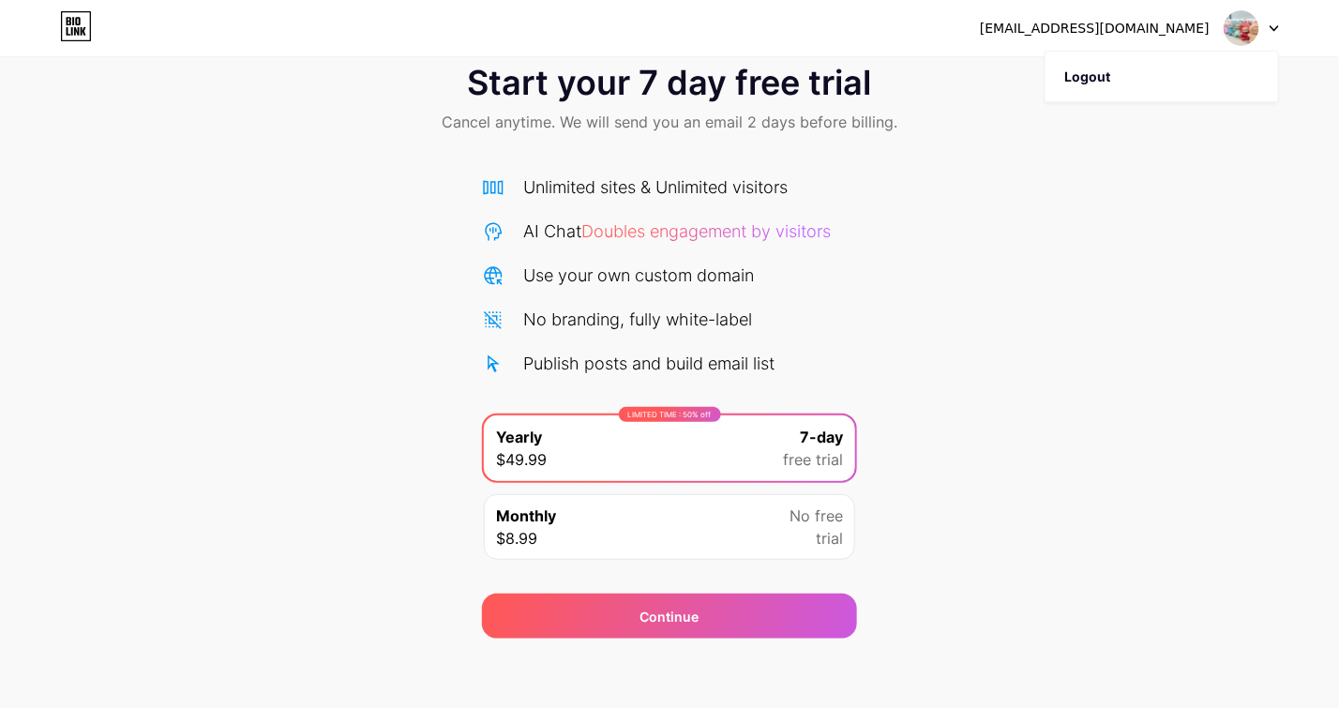
scroll to position [45, 0]
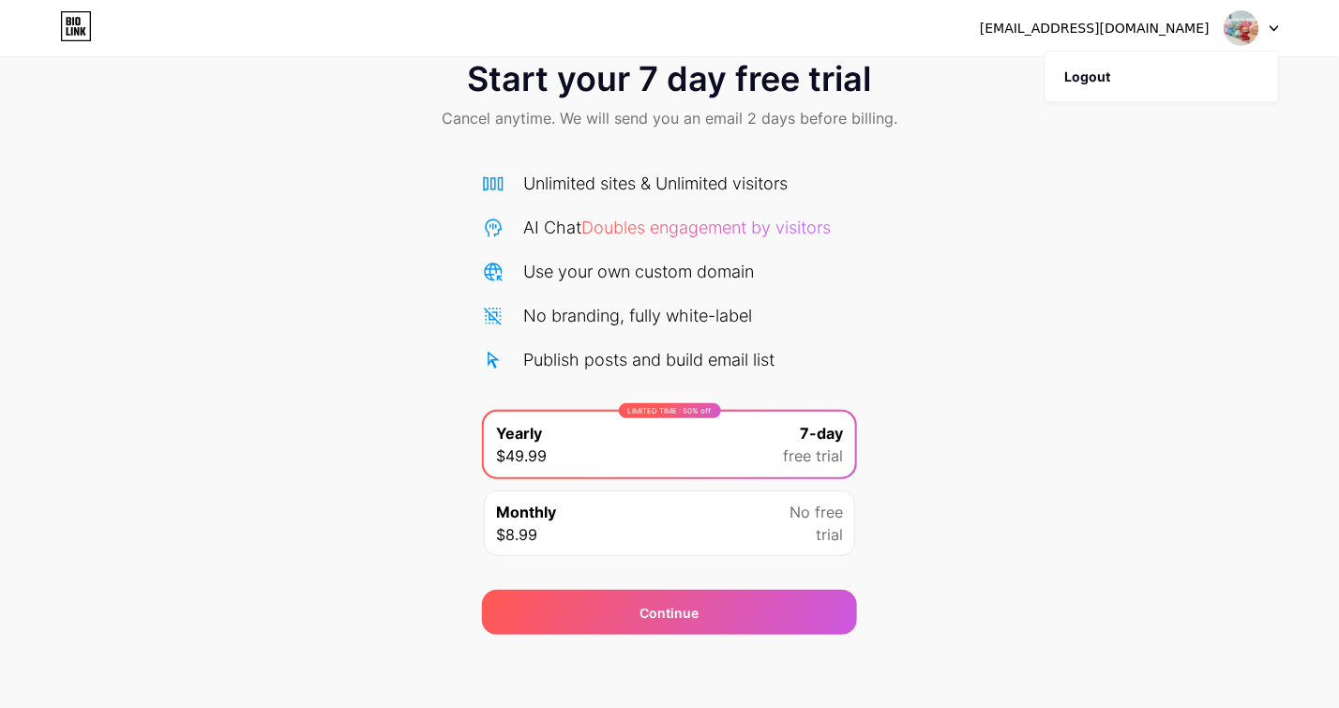
click at [75, 21] on icon at bounding box center [76, 26] width 32 height 30
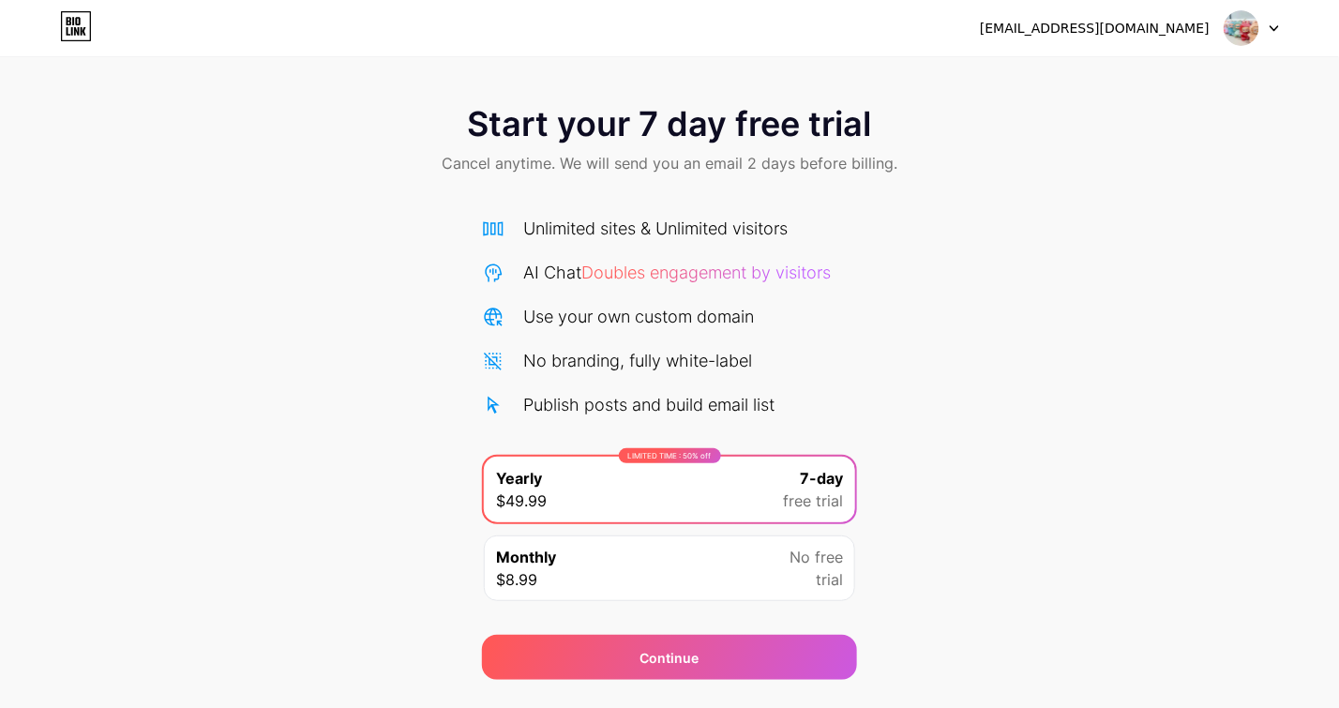
click at [83, 20] on icon at bounding box center [76, 26] width 32 height 30
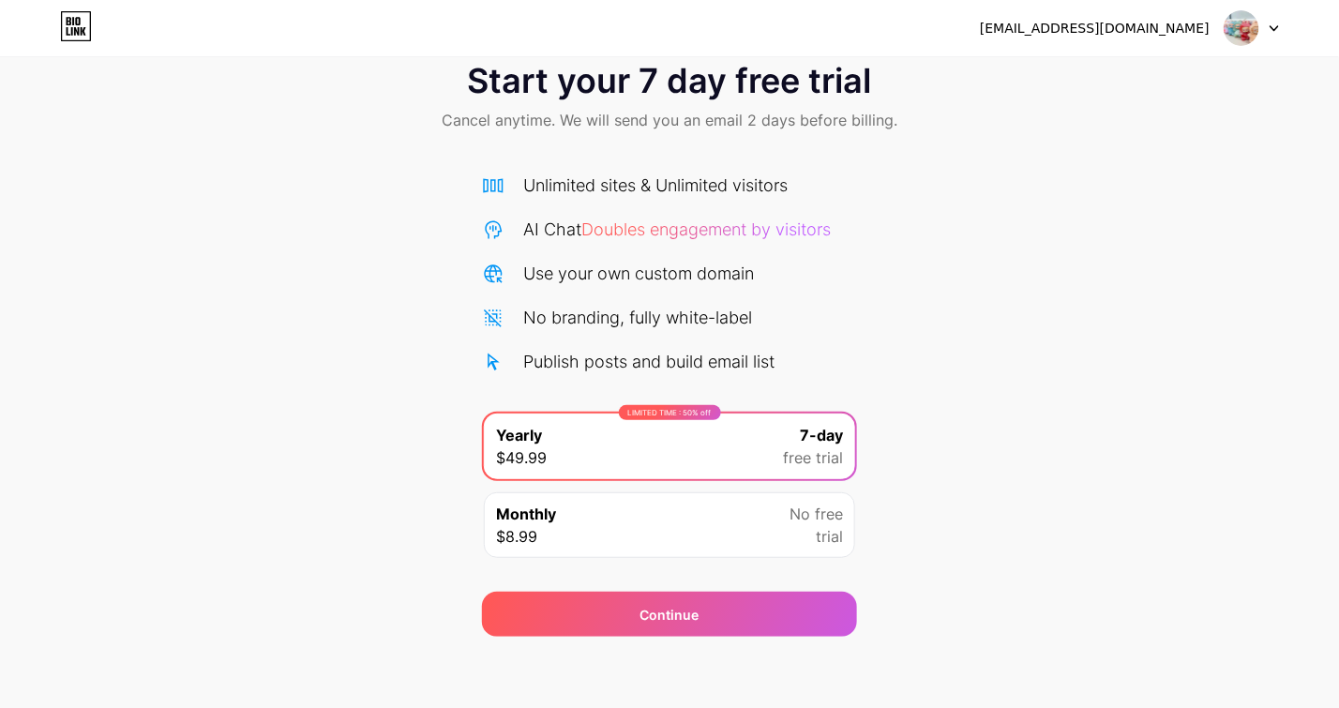
scroll to position [45, 0]
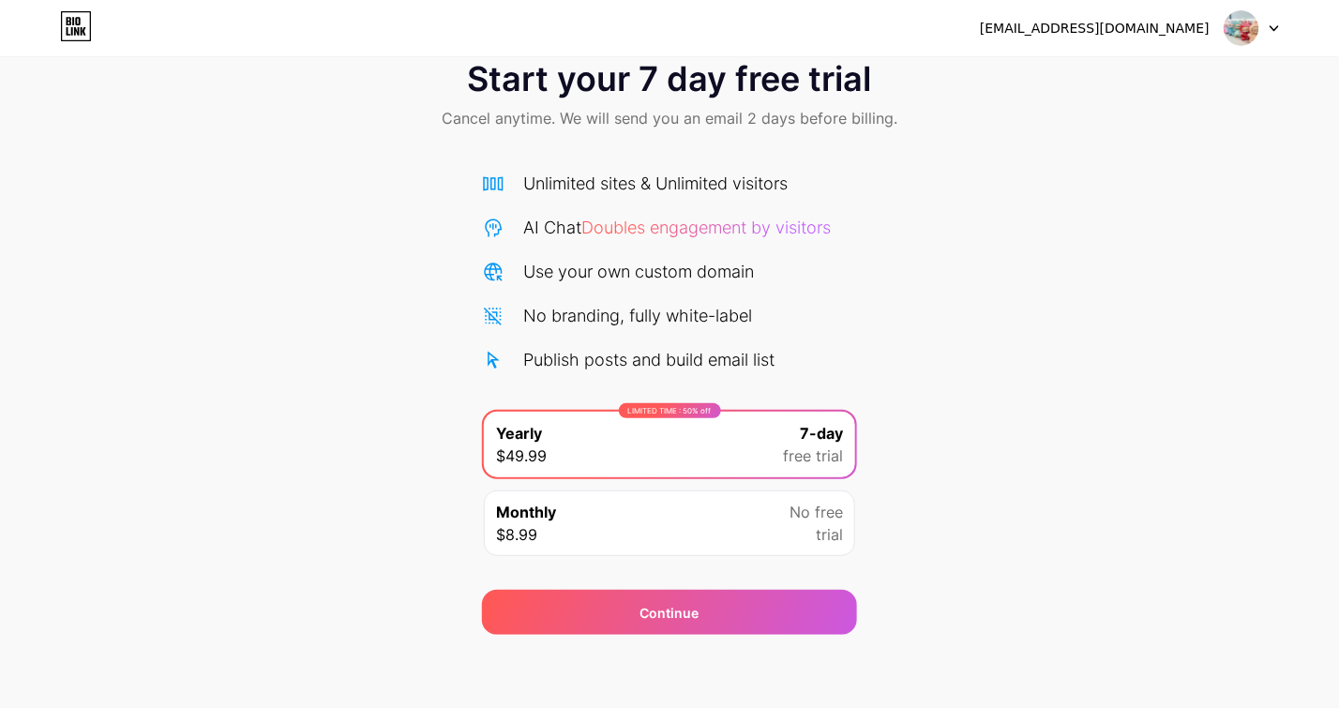
click at [747, 509] on div "Monthly $8.99 No free trial" at bounding box center [669, 523] width 371 height 66
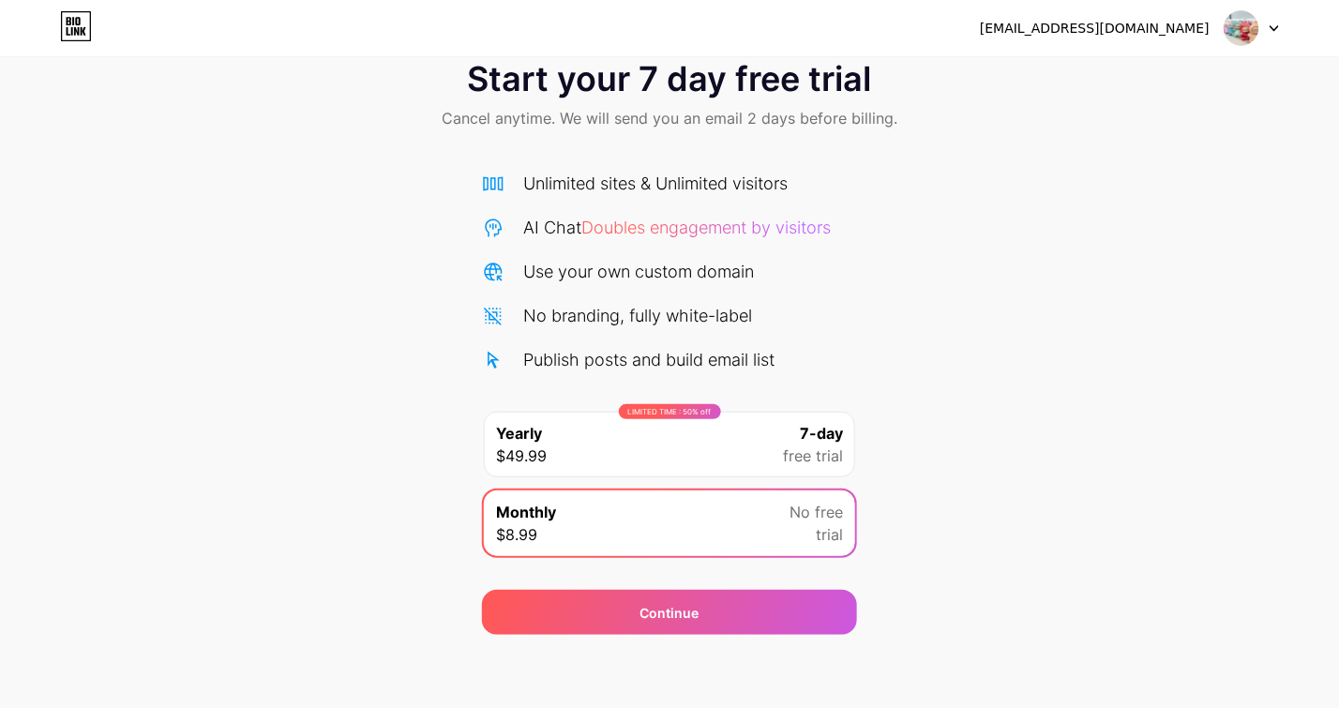
click at [740, 442] on div "LIMITED TIME : 50% off Yearly $49.99 7-day free trial" at bounding box center [669, 445] width 371 height 66
